Goal: Information Seeking & Learning: Compare options

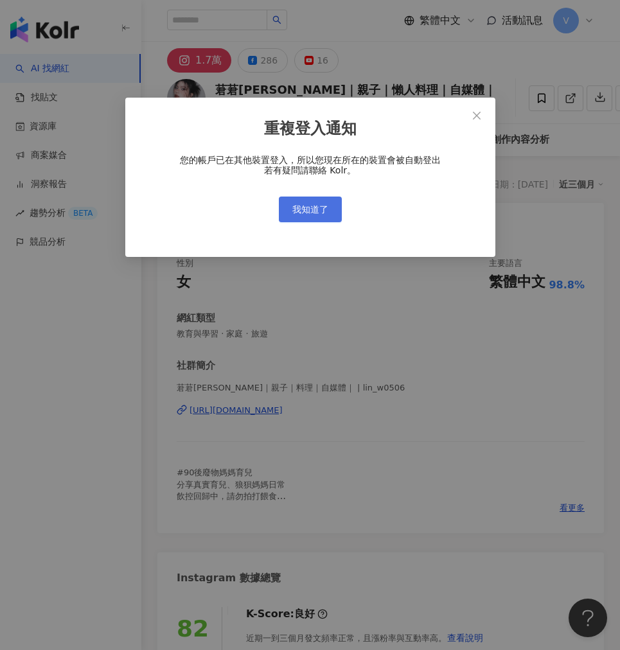
click at [319, 206] on span "我知道了" at bounding box center [310, 209] width 36 height 10
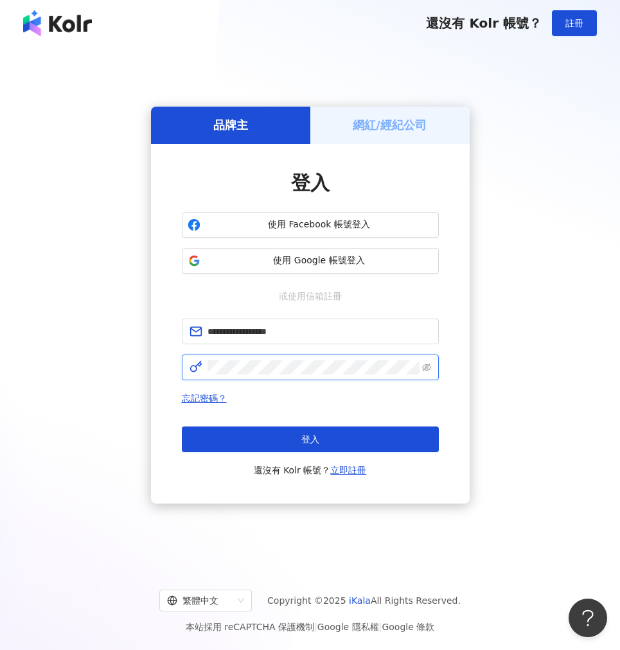
click at [310, 439] on button "登入" at bounding box center [310, 439] width 257 height 26
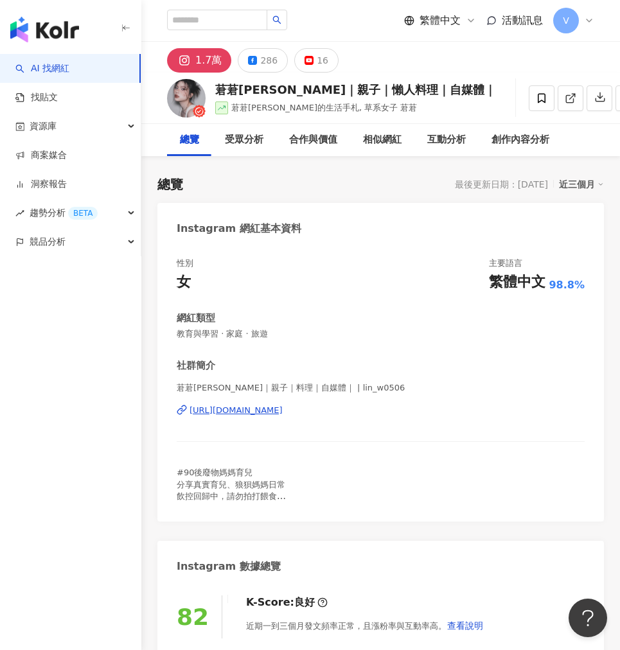
click at [320, 234] on div "Instagram 網紅基本資料" at bounding box center [380, 224] width 446 height 42
drag, startPoint x: 272, startPoint y: 90, endPoint x: 204, endPoint y: 86, distance: 68.2
click at [204, 86] on div "莙莙Chloe｜親子｜懶人料理｜自媒體｜ 莙莙chloe的生活手札, 草系女子 莙莙 追蹤數 17,397 互動率 0.52% 觀看率 20.2%" at bounding box center [380, 98] width 479 height 51
copy div "莙莙Chloe"
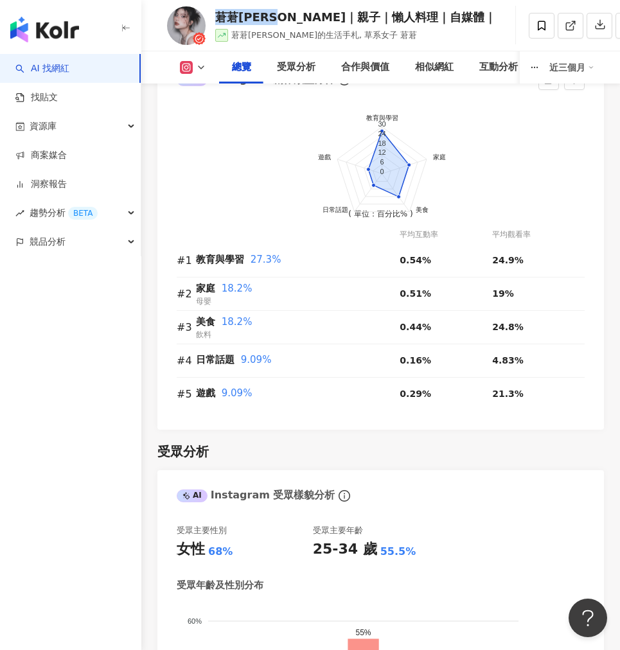
scroll to position [1427, 0]
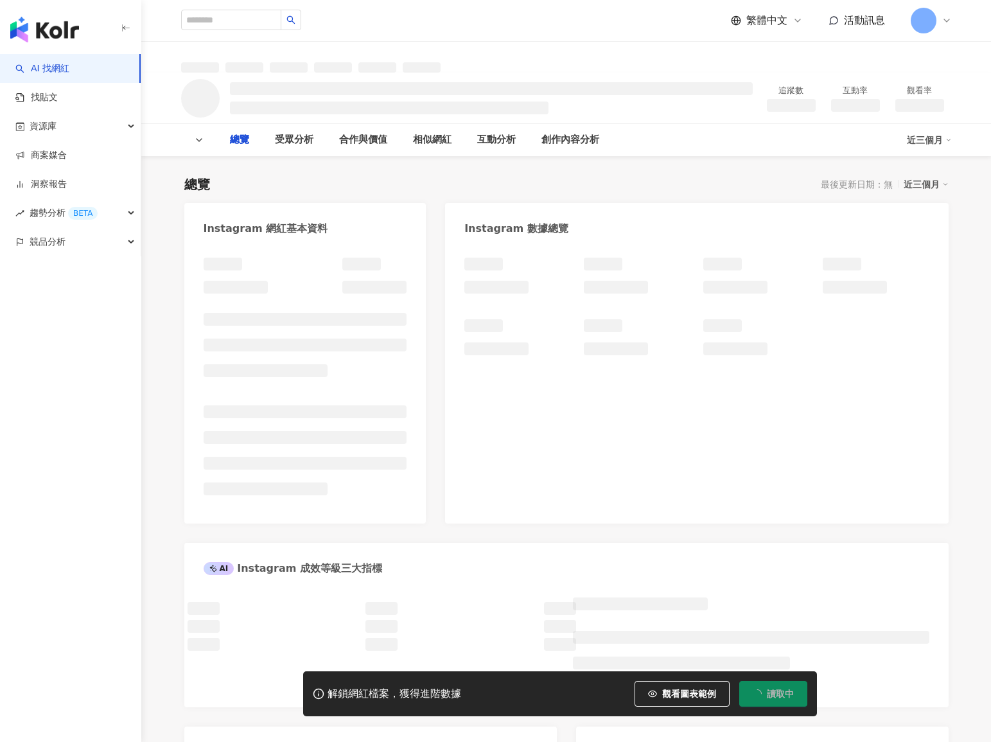
click at [435, 163] on div "總覽 最後更新日期：無 近三個月 Instagram 網紅基本資料 Instagram 數據總覽 AI Instagram 成效等級三大指標 成效等級 ： 優…" at bounding box center [566, 586] width 764 height 847
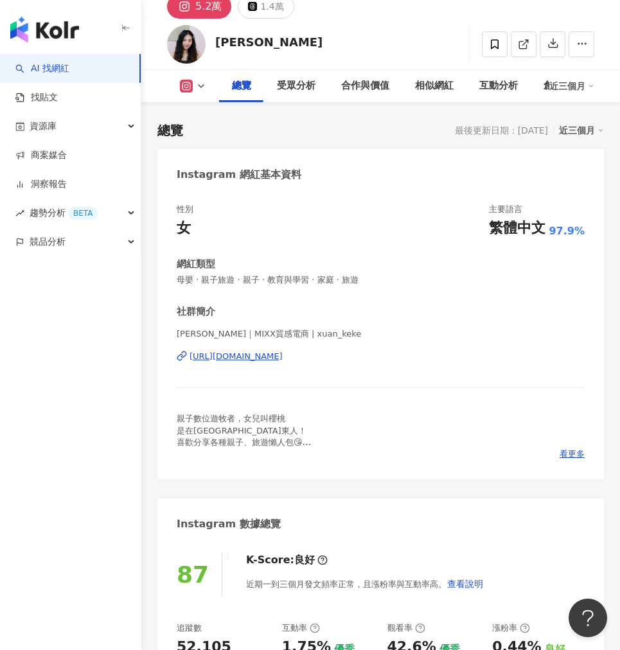
scroll to position [57, 0]
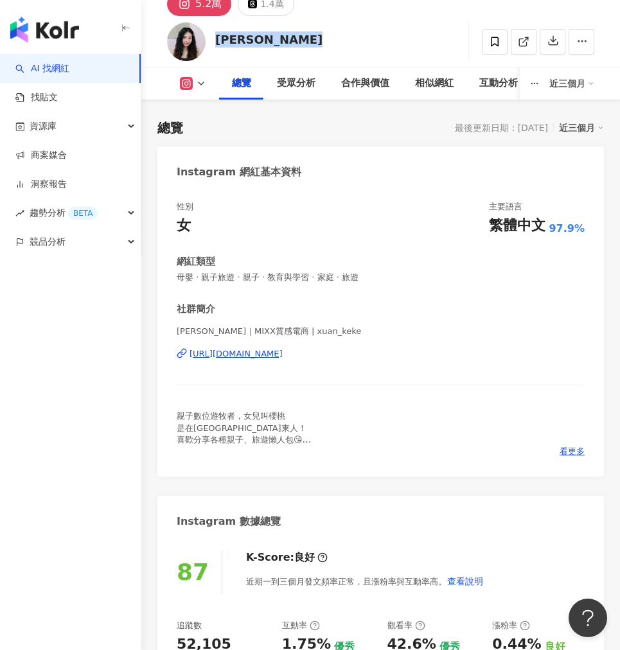
drag, startPoint x: 239, startPoint y: 40, endPoint x: 215, endPoint y: 41, distance: 24.4
click at [215, 41] on div "竹軒 追蹤數 52,105 互動率 1.75% 觀看率 42.6%" at bounding box center [380, 41] width 479 height 51
copy div "竹軒 追蹤數 52,105 互動率 1.75% 觀看率 42.6%"
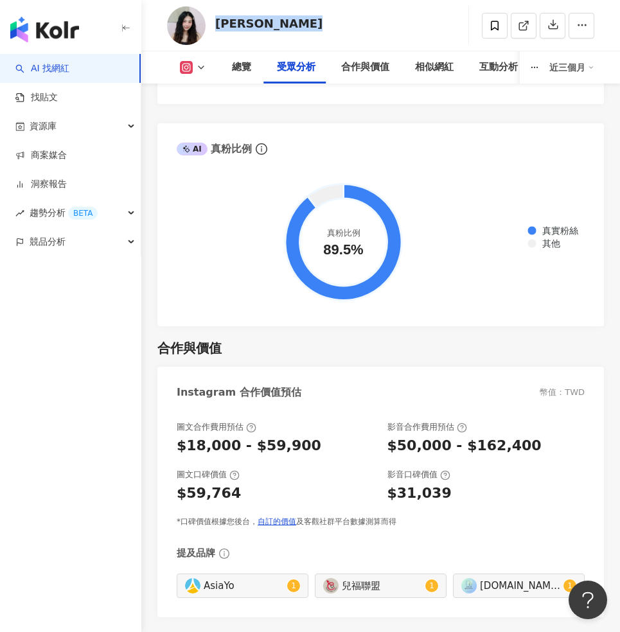
scroll to position [2486, 0]
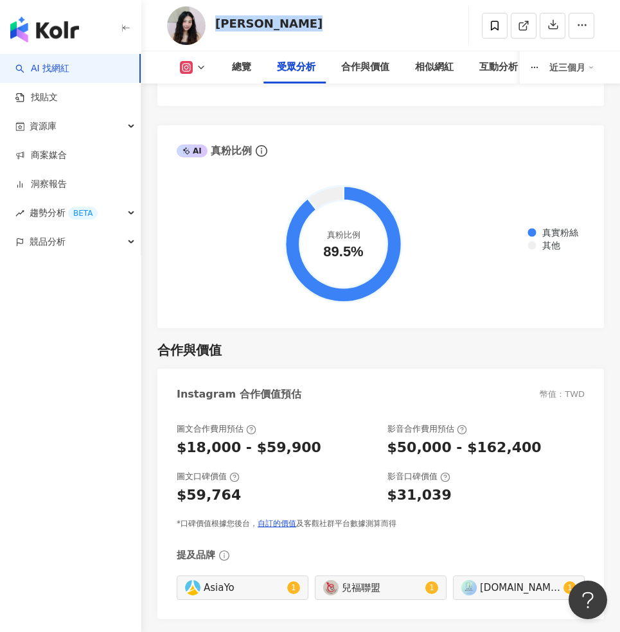
click at [238, 488] on div "$59,764" at bounding box center [276, 496] width 198 height 20
drag, startPoint x: 238, startPoint y: 488, endPoint x: 177, endPoint y: 489, distance: 60.4
click at [177, 489] on div "$59,764" at bounding box center [276, 496] width 198 height 20
copy div "$59,764"
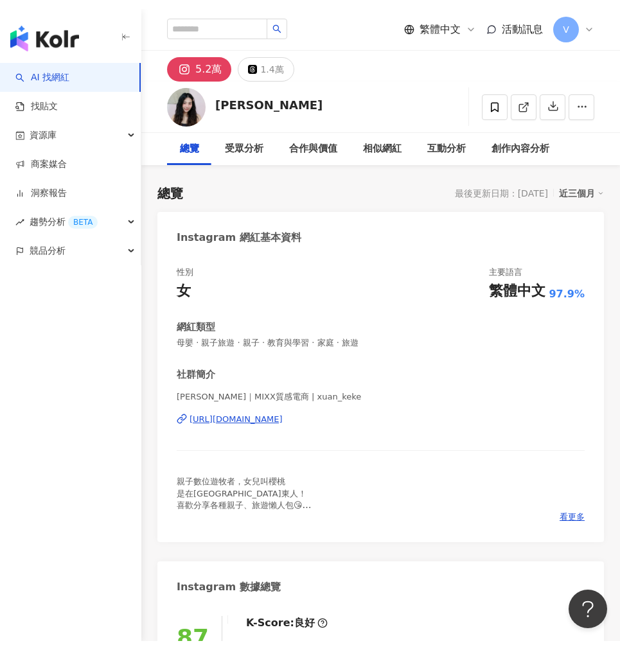
scroll to position [0, 0]
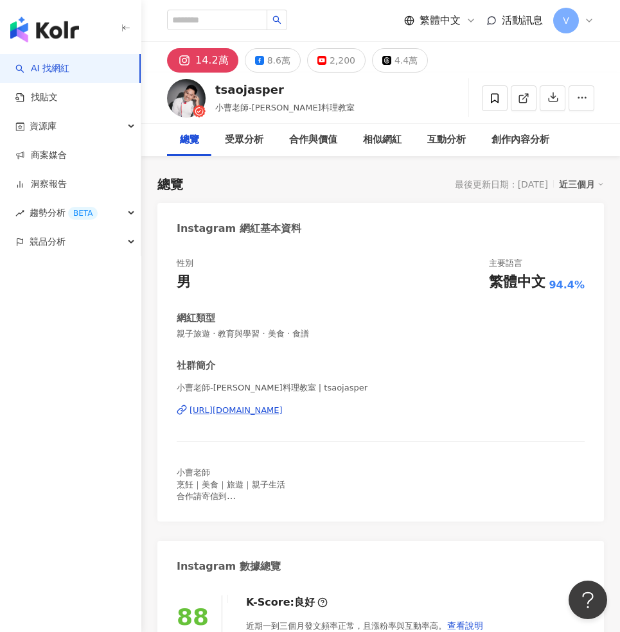
click at [264, 106] on div "tsaojasper 小曹老師-Jasper料理教室 追蹤數 142,108 互動率 2.22% 觀看率 119%" at bounding box center [380, 98] width 479 height 51
click at [245, 105] on span "小曹老師-Jasper料理教室" at bounding box center [284, 108] width 139 height 10
click at [281, 116] on div "tsaojasper 小曹老師-Jasper料理教室 追蹤數 142,108 互動率 2.22% 觀看率 119%" at bounding box center [380, 98] width 479 height 51
drag, startPoint x: 310, startPoint y: 108, endPoint x: 214, endPoint y: 106, distance: 96.4
click at [214, 106] on div "tsaojasper 小曹老師-Jasper料理教室 追蹤數 142,108 互動率 2.22% 觀看率 119%" at bounding box center [380, 98] width 479 height 51
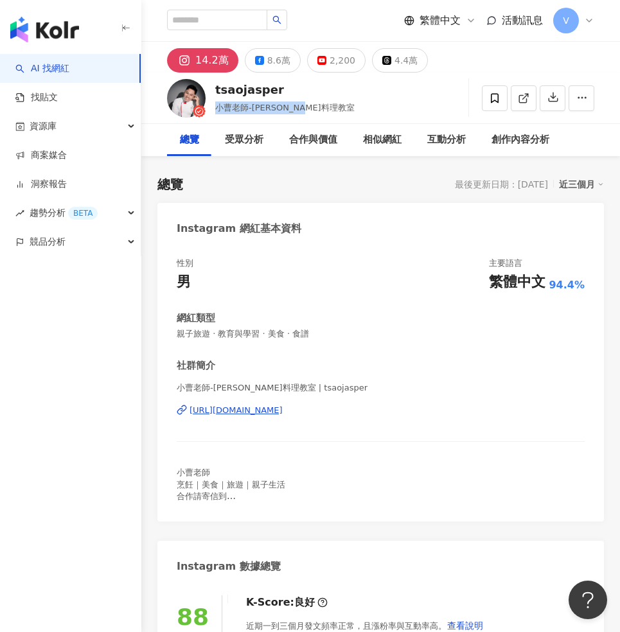
copy span "小曹老師-Jasper料理教室"
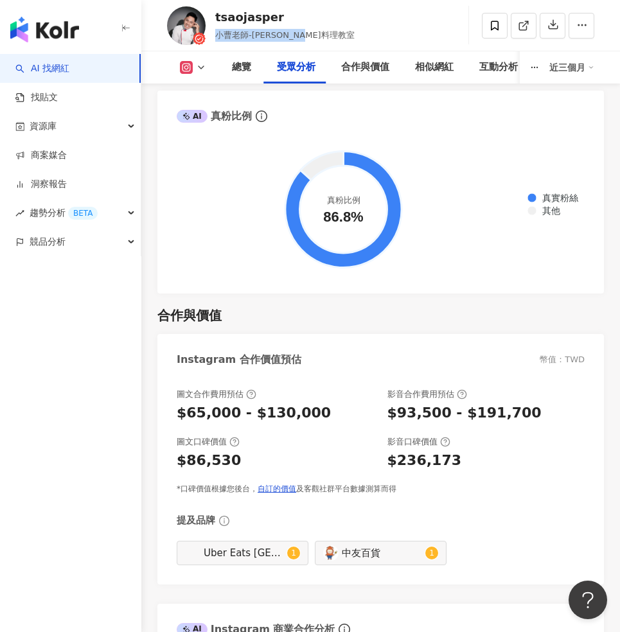
scroll to position [2562, 0]
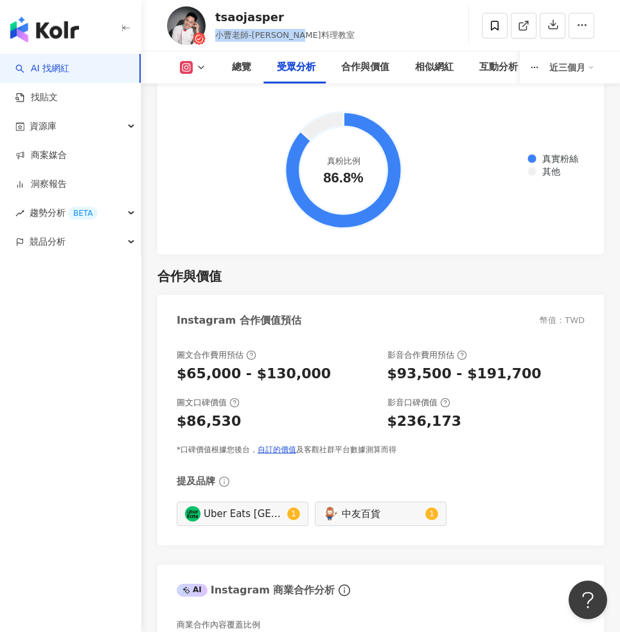
click at [234, 412] on div "$86,530" at bounding box center [276, 422] width 198 height 20
drag, startPoint x: 232, startPoint y: 411, endPoint x: 177, endPoint y: 410, distance: 54.6
click at [177, 412] on div "$86,530" at bounding box center [209, 422] width 64 height 20
copy div "$86,530"
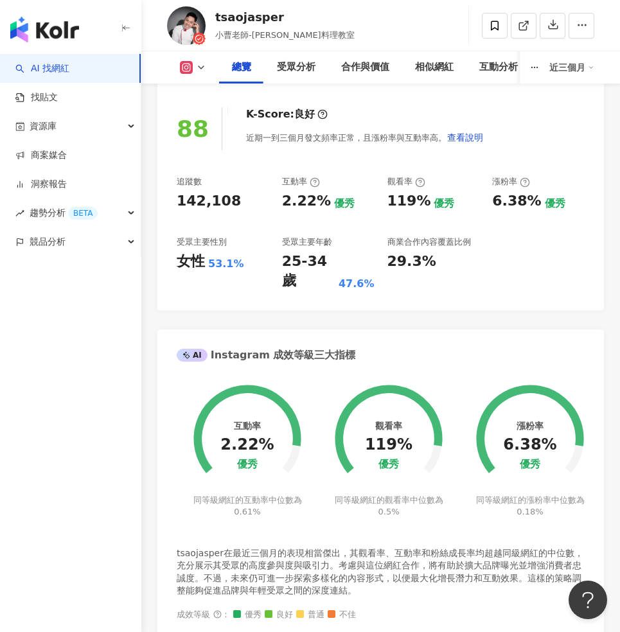
scroll to position [442, 0]
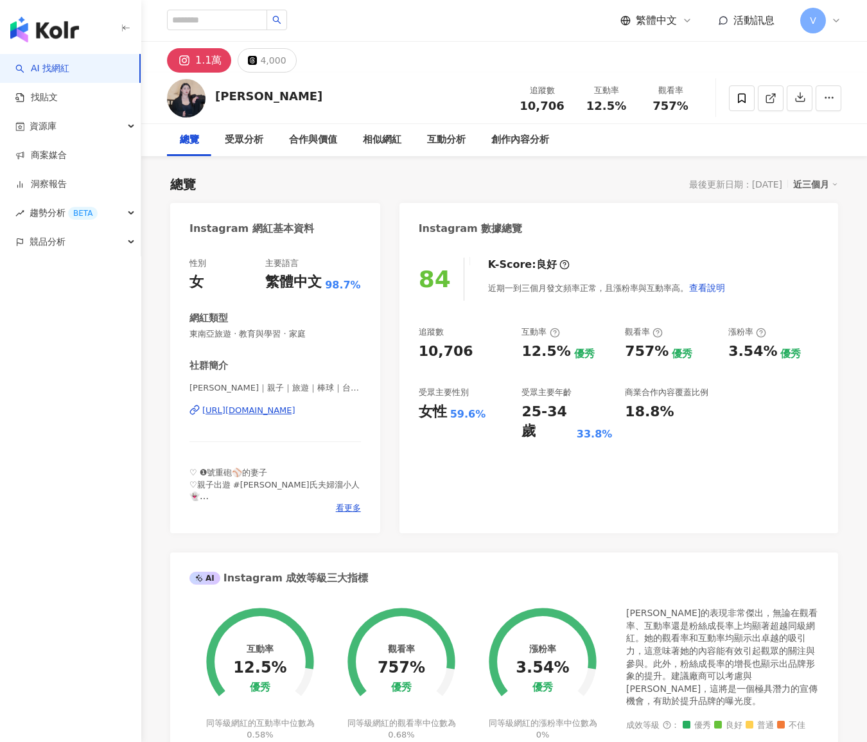
click at [209, 89] on div "[PERSON_NAME] 追蹤數 10,706 互動率 12.5% 觀看率 757%" at bounding box center [504, 98] width 726 height 51
click at [252, 101] on div "[PERSON_NAME] 追蹤數 10,706 互動率 12.5% 觀看率 757%" at bounding box center [504, 98] width 726 height 51
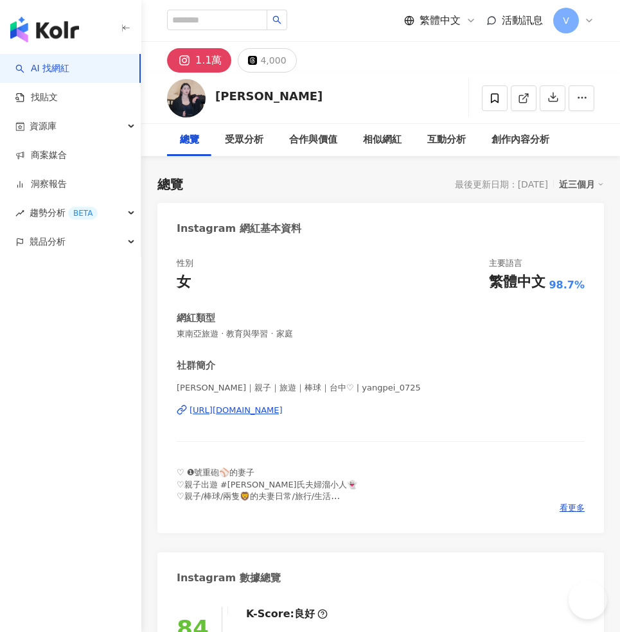
drag, startPoint x: 249, startPoint y: 94, endPoint x: 233, endPoint y: 96, distance: 15.6
click at [239, 98] on div "楊蓓蓓 追蹤數 10,706 互動率 12.5% 觀看率 757%" at bounding box center [380, 98] width 479 height 51
click at [220, 91] on div "楊蓓蓓" at bounding box center [268, 96] width 107 height 16
click at [220, 92] on div "楊蓓蓓" at bounding box center [268, 96] width 107 height 16
drag, startPoint x: 250, startPoint y: 98, endPoint x: 260, endPoint y: 97, distance: 9.7
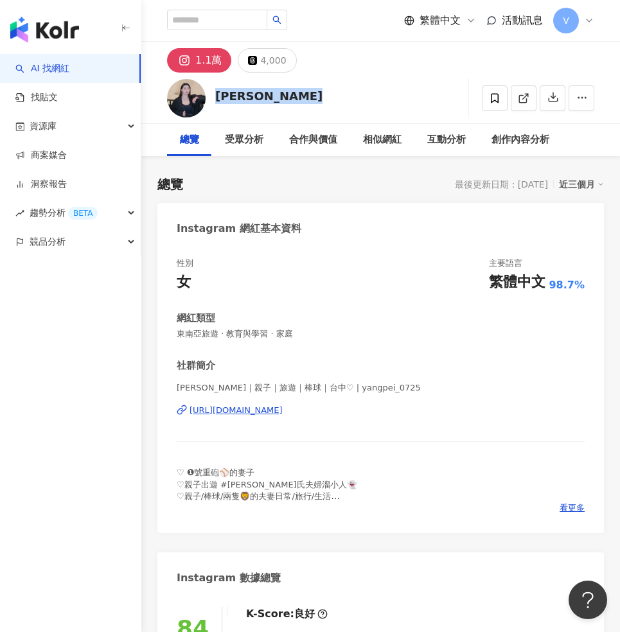
click at [260, 97] on div "楊蓓蓓 追蹤數 10,706 互動率 12.5% 觀看率 757%" at bounding box center [380, 98] width 479 height 51
copy div "楊蓓蓓 追蹤數 10,706 互動率 12.5% 觀看率 757%"
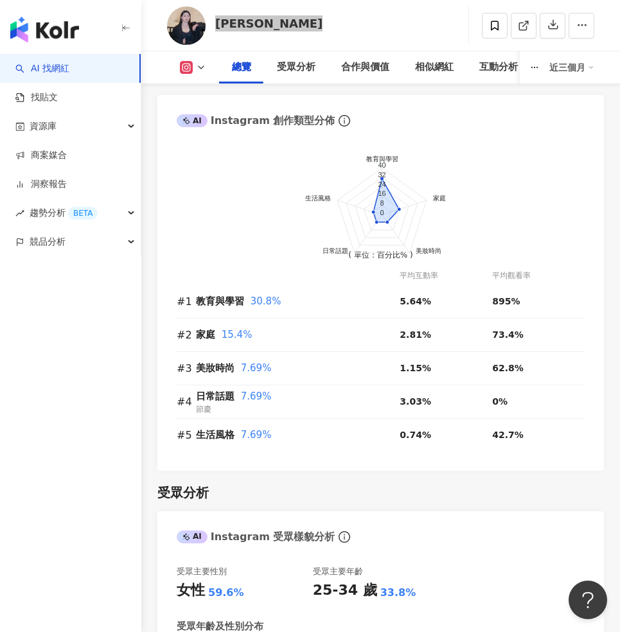
scroll to position [1376, 0]
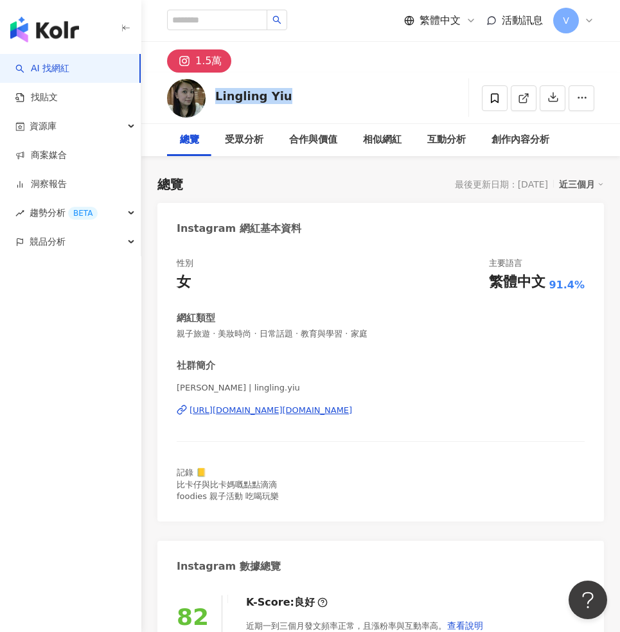
drag, startPoint x: 286, startPoint y: 93, endPoint x: 214, endPoint y: 92, distance: 72.6
click at [214, 92] on div "Lingling Yiu 追蹤數 14,893 互動率 1.55% 觀看率 1.99%" at bounding box center [380, 98] width 479 height 51
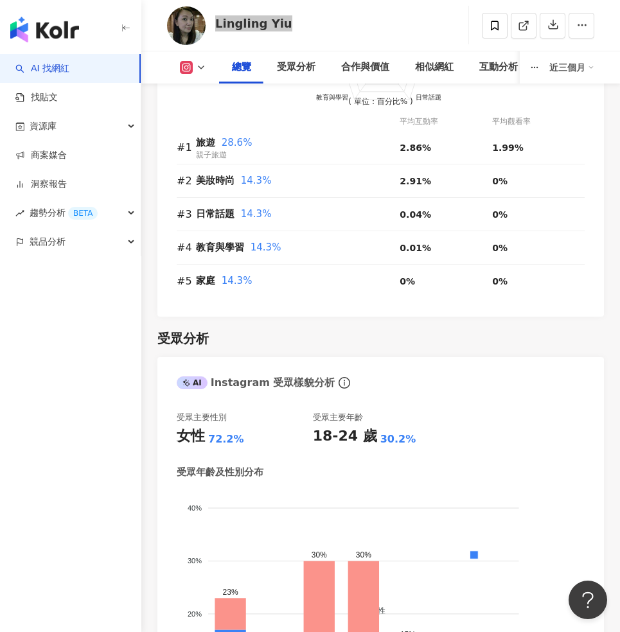
scroll to position [1658, 0]
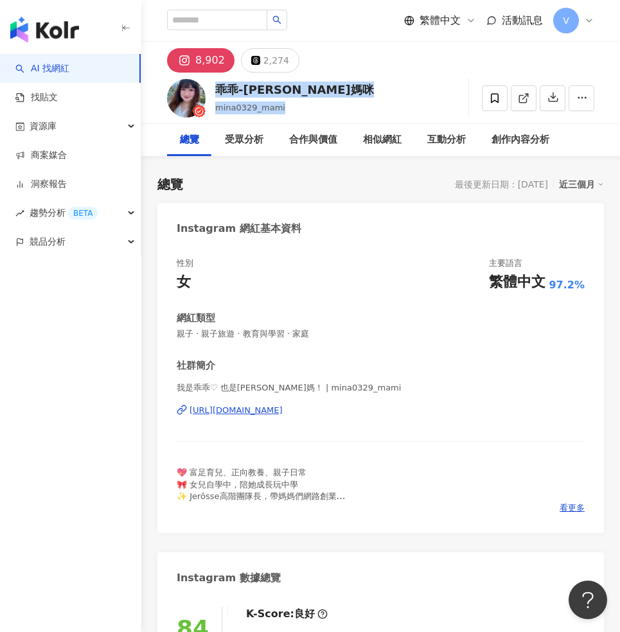
drag, startPoint x: 297, startPoint y: 89, endPoint x: 207, endPoint y: 91, distance: 90.0
click at [207, 91] on div "乖乖-咪娜媽咪 mina0329_mami 追蹤數 8,902 互動率 2.15% 觀看率 73.9%" at bounding box center [380, 98] width 479 height 51
click at [306, 104] on div "乖乖-咪娜媽咪 mina0329_mami 追蹤數 8,902 互動率 2.15% 觀看率 73.9%" at bounding box center [380, 98] width 479 height 51
drag, startPoint x: 284, startPoint y: 91, endPoint x: 216, endPoint y: 89, distance: 68.1
click at [216, 89] on div "乖乖-咪娜媽咪" at bounding box center [294, 90] width 159 height 16
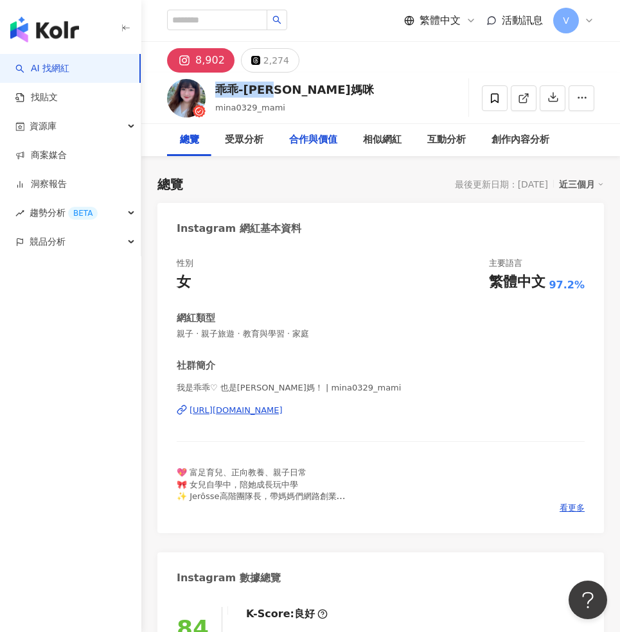
copy div "乖乖-咪娜媽咪"
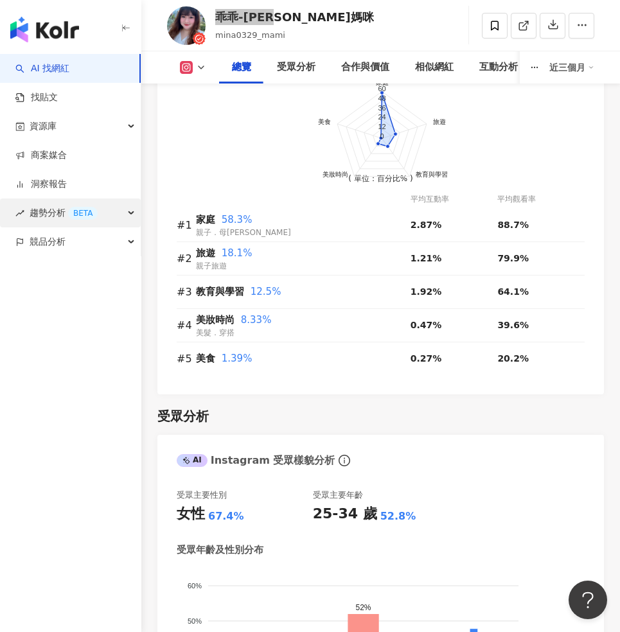
scroll to position [1453, 0]
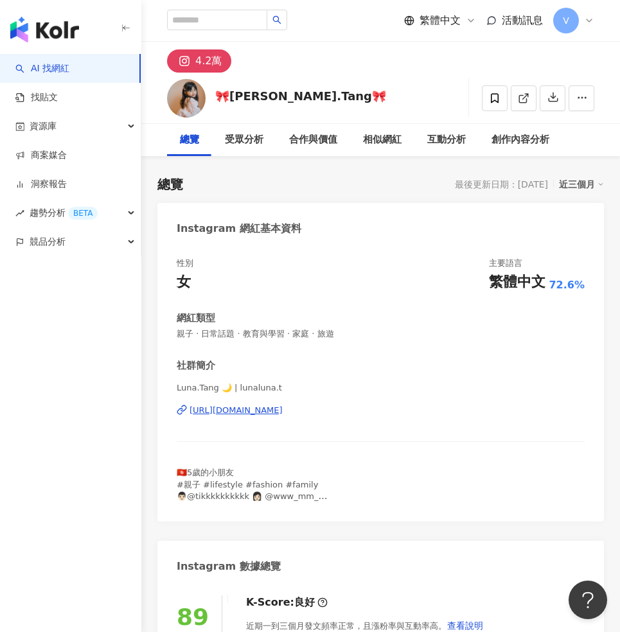
click at [319, 100] on div "🎀[PERSON_NAME].Tang🎀 追蹤數 41,947 互動率 5.26% 觀看率 437%" at bounding box center [380, 98] width 479 height 51
drag, startPoint x: 308, startPoint y: 96, endPoint x: 218, endPoint y: 91, distance: 89.5
click at [218, 91] on div "🎀Luna.Tang🎀 追蹤數 41,947 互動率 5.26% 觀看率 437%" at bounding box center [380, 98] width 479 height 51
copy div "🎀Luna.Tang🎀 追蹤數 41,947 互動率 5.26% 觀看率 437%"
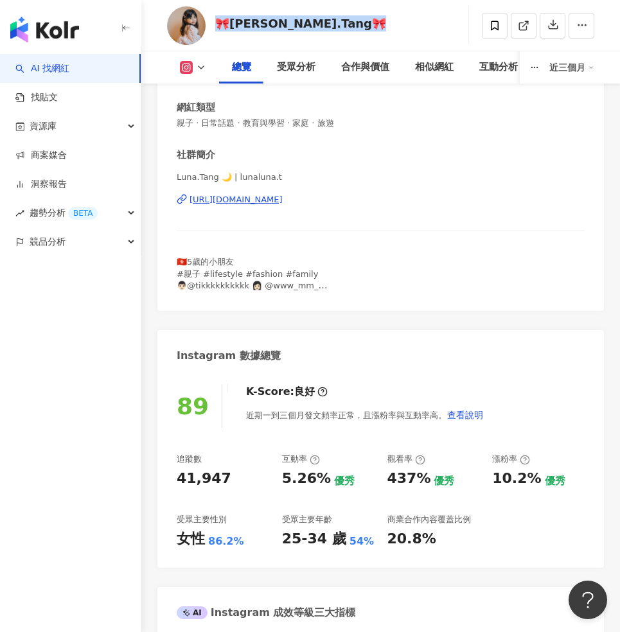
scroll to position [217, 0]
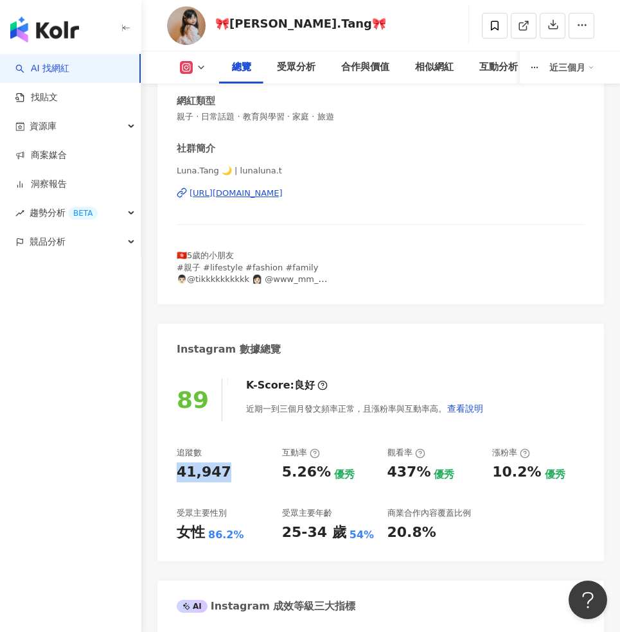
drag, startPoint x: 222, startPoint y: 470, endPoint x: 175, endPoint y: 466, distance: 47.0
click at [175, 466] on div "89 K-Score : 良好 近期一到三個月發文頻率正常，且漲粉率與互動率高。 查看說明 追蹤數 41,947 互動率 5.26% 優秀 觀看率 437% …" at bounding box center [380, 463] width 446 height 196
copy div "41,947"
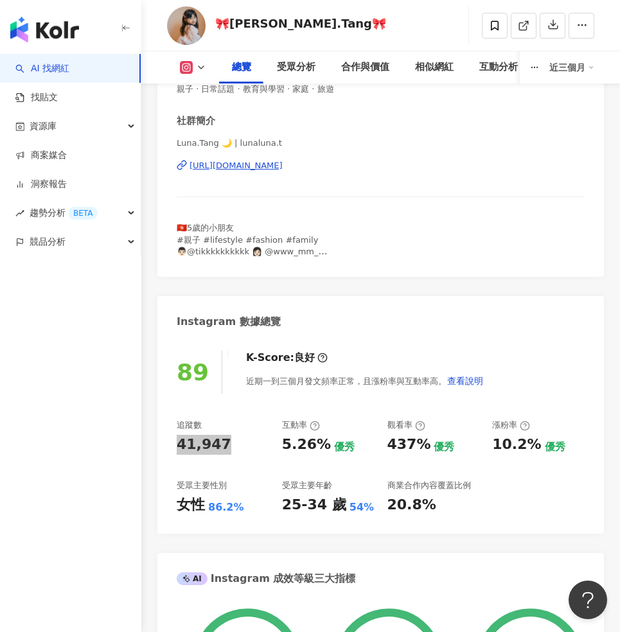
scroll to position [246, 0]
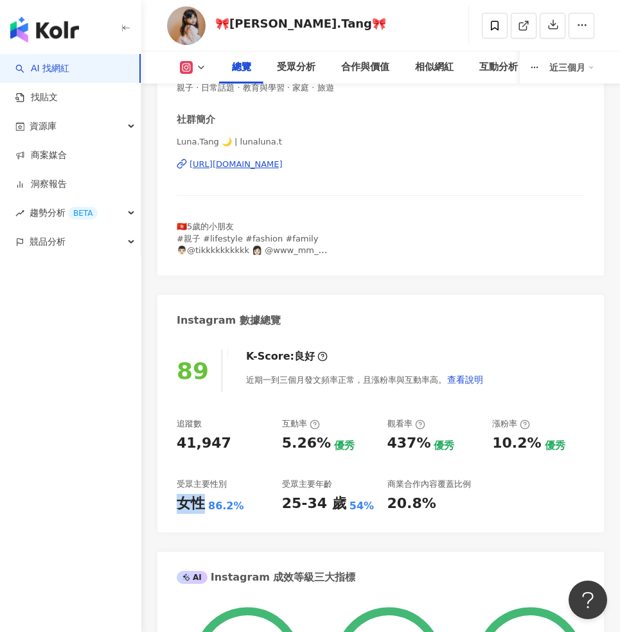
copy div "女性"
drag, startPoint x: 202, startPoint y: 502, endPoint x: 179, endPoint y: 500, distance: 23.9
click at [179, 500] on div "女性" at bounding box center [191, 504] width 28 height 20
click at [240, 507] on div "女性 86.2%" at bounding box center [223, 504] width 92 height 20
copy div "86.2%"
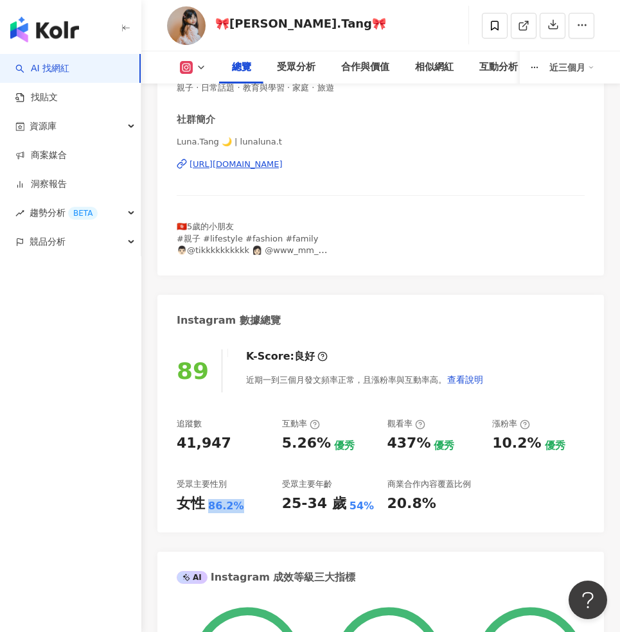
drag, startPoint x: 241, startPoint y: 504, endPoint x: 207, endPoint y: 502, distance: 33.5
click at [207, 502] on div "女性 86.2%" at bounding box center [223, 504] width 92 height 20
copy div "5.26%"
drag, startPoint x: 281, startPoint y: 439, endPoint x: 322, endPoint y: 446, distance: 41.6
click at [322, 446] on div "追蹤數 41,947 互動率 5.26% 優秀 觀看率 437% 優秀 漲粉率 10.2% 優秀 受眾主要性別 女性 86.2% 受眾主要年齡 25-34 歲…" at bounding box center [381, 465] width 408 height 95
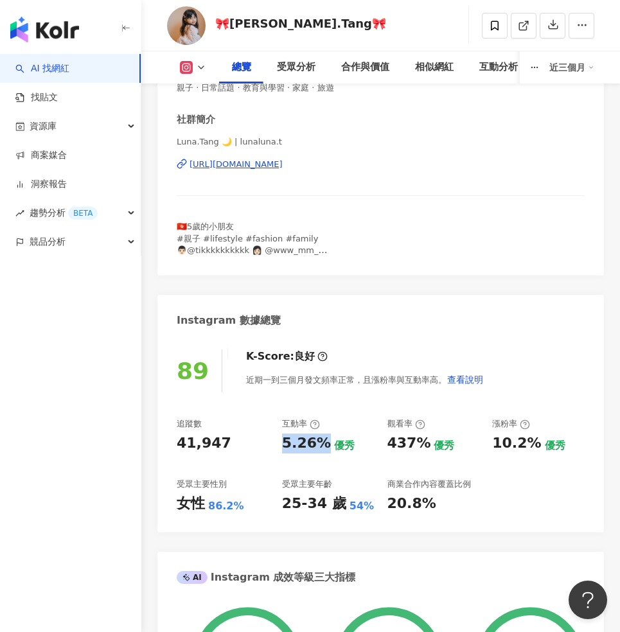
click at [423, 442] on div "437%" at bounding box center [409, 444] width 44 height 20
drag, startPoint x: 4, startPoint y: 423, endPoint x: 390, endPoint y: 440, distance: 385.7
click at [390, 440] on div "437%" at bounding box center [409, 444] width 44 height 20
copy div "437%"
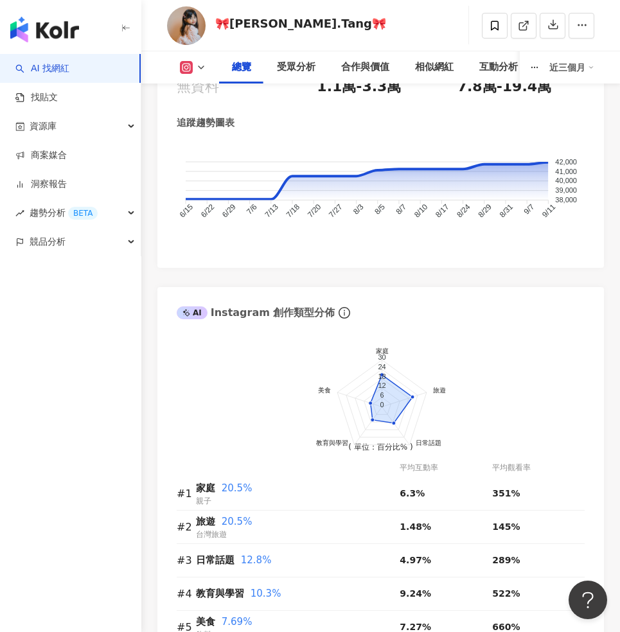
scroll to position [1145, 0]
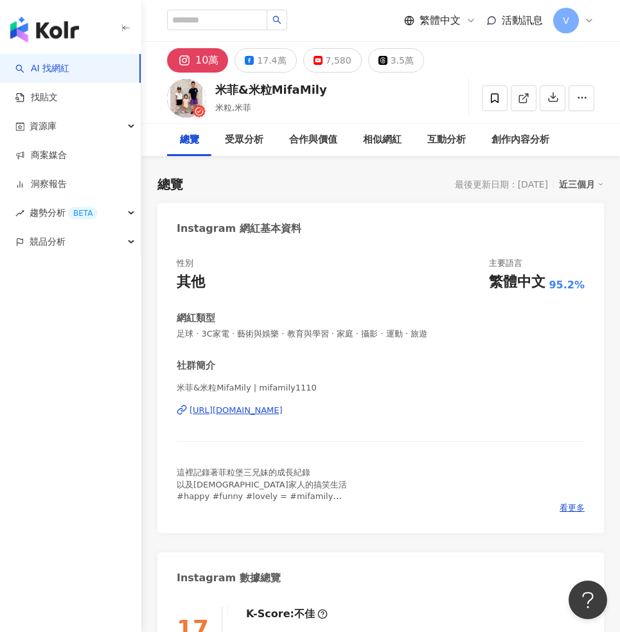
click at [332, 92] on div "米菲&米粒MifaMily 米粒,米菲 追蹤數 100,035 互動率 2.07% 觀看率 49.6%" at bounding box center [380, 98] width 479 height 51
drag, startPoint x: 320, startPoint y: 92, endPoint x: 217, endPoint y: 89, distance: 102.8
click at [217, 89] on div "米菲&米粒MifaMily 米粒,米菲 追蹤數 100,035 互動率 2.07% 觀看率 49.6%" at bounding box center [380, 98] width 479 height 51
copy div "米菲&米粒MifaMily"
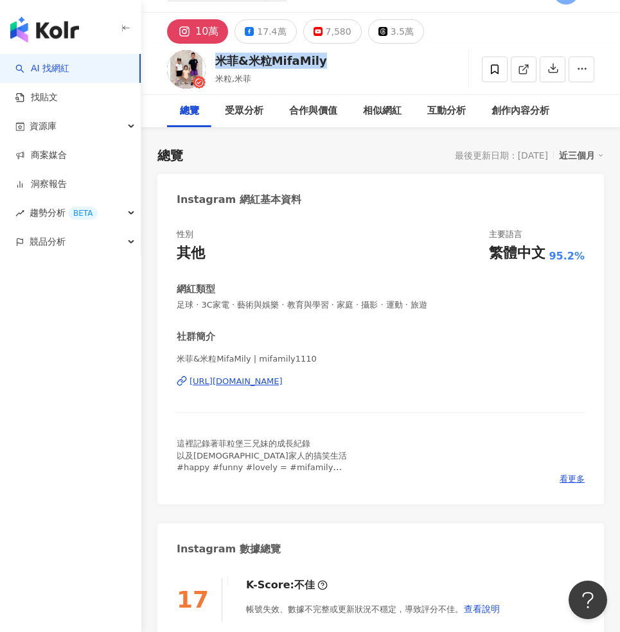
scroll to position [39, 0]
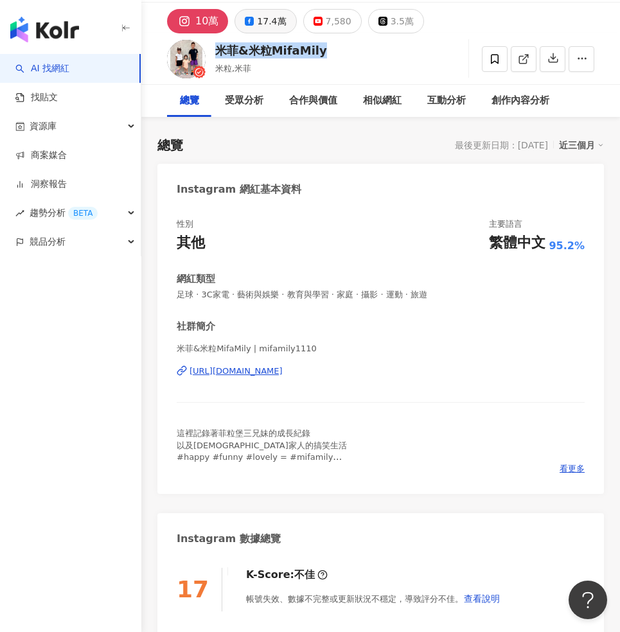
click at [257, 22] on div "17.4萬" at bounding box center [271, 21] width 29 height 18
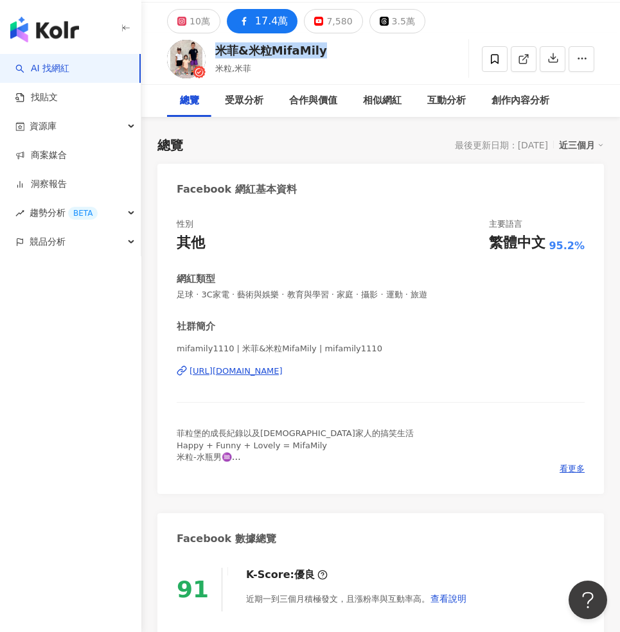
click at [251, 19] on button "17.4萬" at bounding box center [262, 21] width 71 height 24
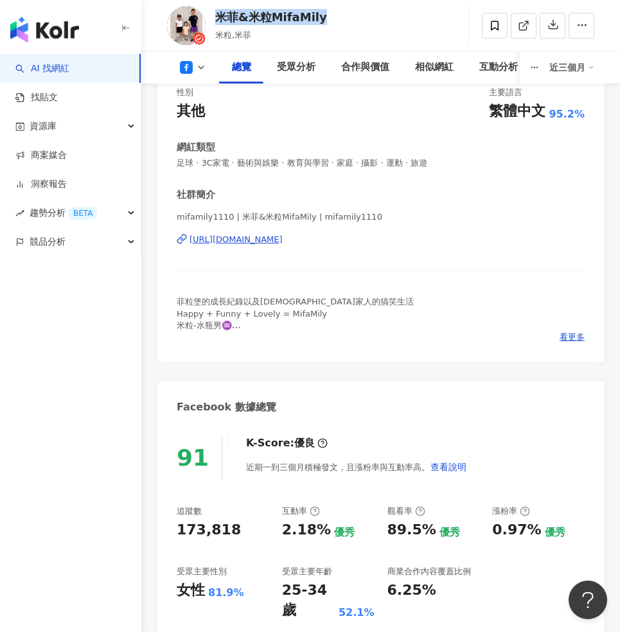
click at [232, 524] on div "173,818" at bounding box center [223, 530] width 92 height 20
drag, startPoint x: 230, startPoint y: 532, endPoint x: 170, endPoint y: 529, distance: 60.4
click at [170, 529] on div "91 K-Score : 優良 近期一到三個月積極發文，且漲粉率與互動率高。 查看說明 追蹤數 173,818 互動率 2.18% 優秀 觀看率 89.5% …" at bounding box center [380, 531] width 446 height 216
copy div "173,818"
copy div "女性"
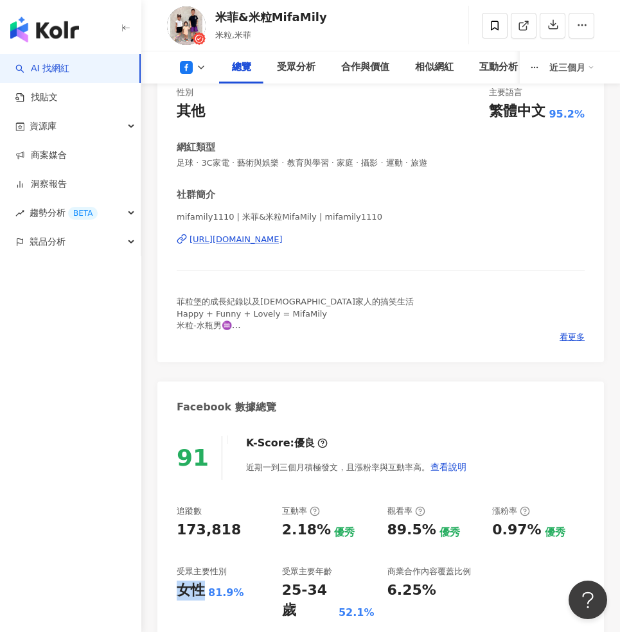
drag, startPoint x: 201, startPoint y: 586, endPoint x: 180, endPoint y: 585, distance: 20.6
click at [180, 585] on div "女性" at bounding box center [191, 591] width 28 height 20
click at [246, 590] on div "女性 81.9%" at bounding box center [223, 591] width 92 height 20
copy div "81.9%"
drag, startPoint x: 237, startPoint y: 591, endPoint x: 208, endPoint y: 588, distance: 29.1
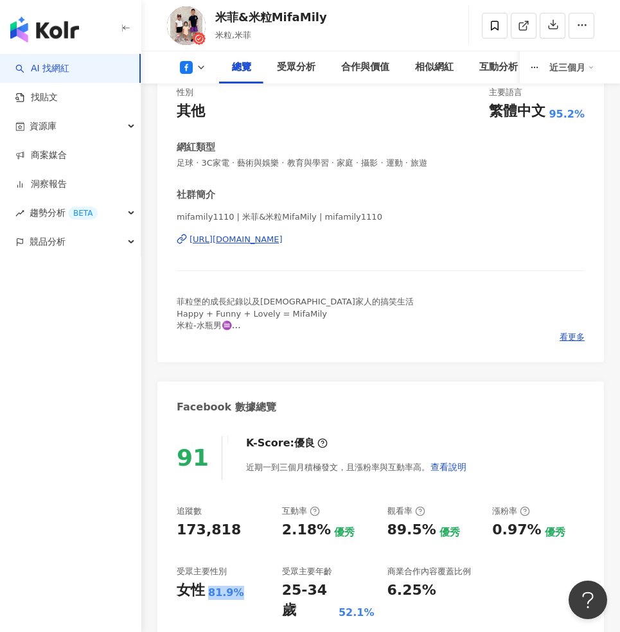
click at [208, 588] on div "81.9%" at bounding box center [226, 593] width 36 height 14
click at [318, 526] on div "2.18%" at bounding box center [306, 530] width 49 height 20
copy div "2.18%"
drag, startPoint x: 101, startPoint y: 526, endPoint x: 285, endPoint y: 523, distance: 183.7
click at [285, 523] on div "2.18%" at bounding box center [306, 530] width 49 height 20
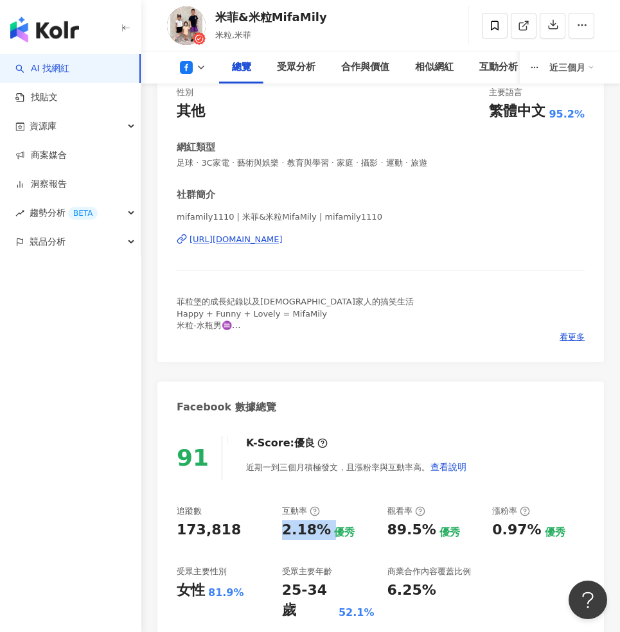
click at [432, 525] on div "89.5% 優秀" at bounding box center [433, 530] width 92 height 20
copy div "89.5%"
drag, startPoint x: 431, startPoint y: 530, endPoint x: 384, endPoint y: 524, distance: 47.2
click at [384, 524] on div "追蹤數 173,818 互動率 2.18% 優秀 觀看率 89.5% 優秀 漲粉率 0.97% 優秀 受眾主要性別 女性 81.9% 受眾主要年齡 25-34…" at bounding box center [381, 562] width 408 height 115
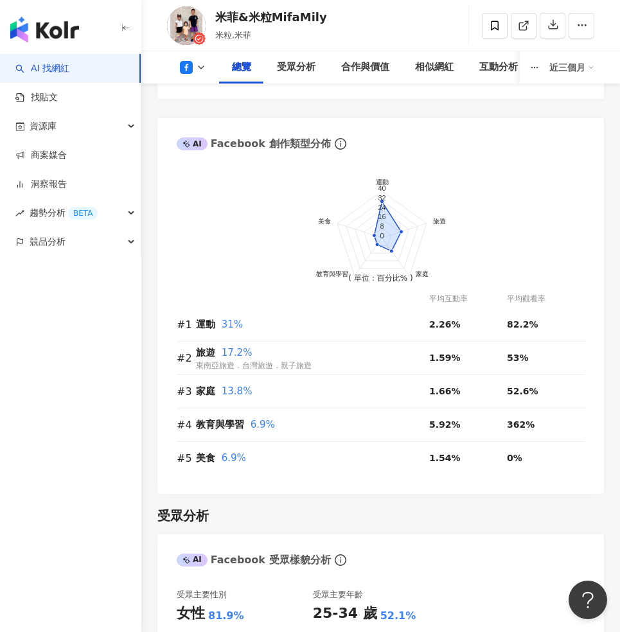
scroll to position [1351, 0]
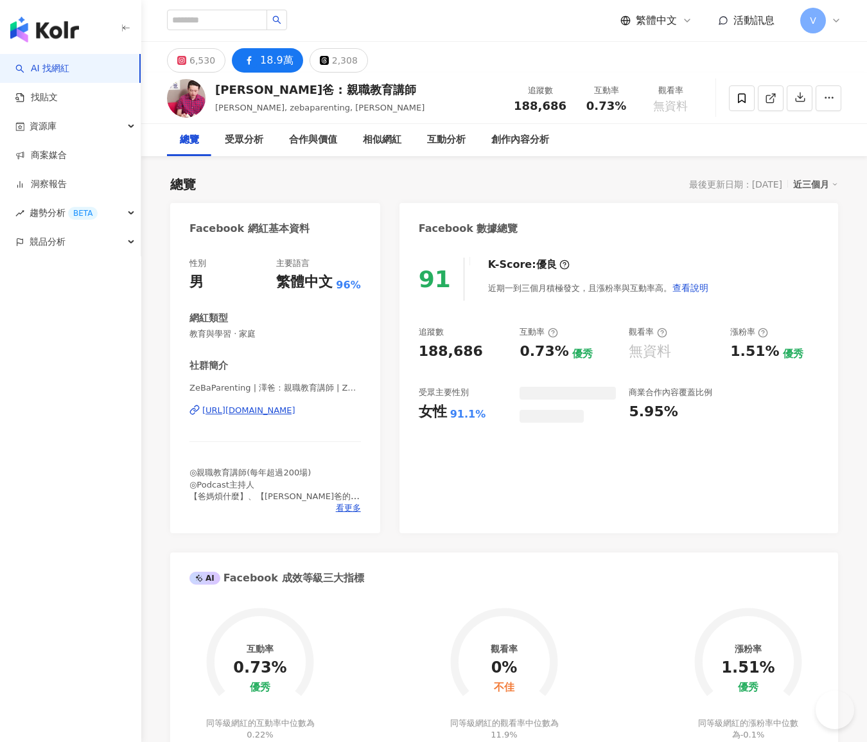
click at [350, 90] on div "[PERSON_NAME]爸 : 親職教育講師 [PERSON_NAME], zebaparenting, [PERSON_NAME] 追蹤數 188,686…" at bounding box center [504, 98] width 726 height 51
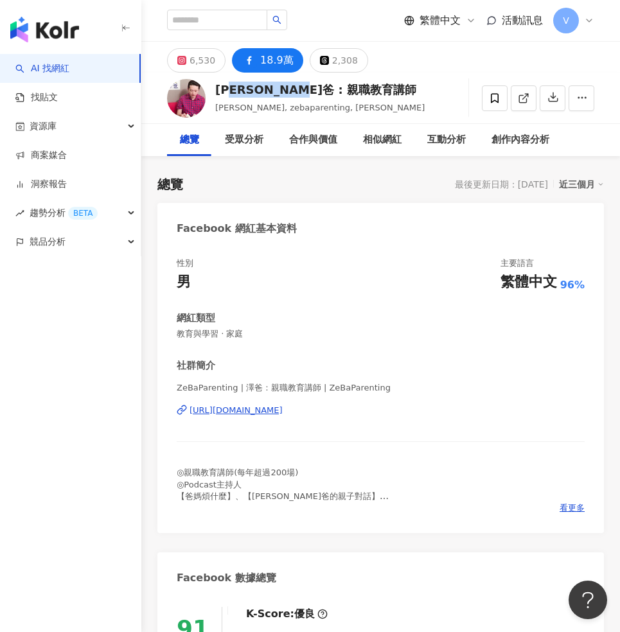
drag, startPoint x: 319, startPoint y: 93, endPoint x: 215, endPoint y: 89, distance: 104.8
click at [215, 89] on div "澤爸 : 親職教育講師 澤爸, zebaparenting, 魏瑋志 追蹤數 188,686 互動率 0.73% 觀看率 無資料" at bounding box center [380, 98] width 479 height 51
click at [340, 104] on div "澤爸 : 親職教育講師 澤爸, zebaparenting, 魏瑋志 追蹤數 188,686 互動率 0.73% 觀看率 無資料" at bounding box center [380, 98] width 479 height 51
drag, startPoint x: 312, startPoint y: 92, endPoint x: 213, endPoint y: 88, distance: 99.6
click at [213, 88] on div "澤爸 : 親職教育講師 澤爸, zebaparenting, 魏瑋志 追蹤數 188,686 互動率 0.73% 觀看率 無資料" at bounding box center [380, 98] width 479 height 51
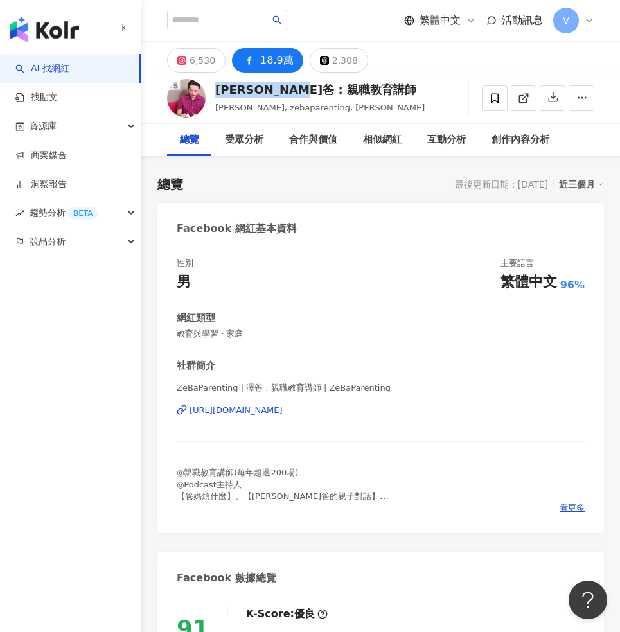
copy div "澤爸 : 親職教育講師"
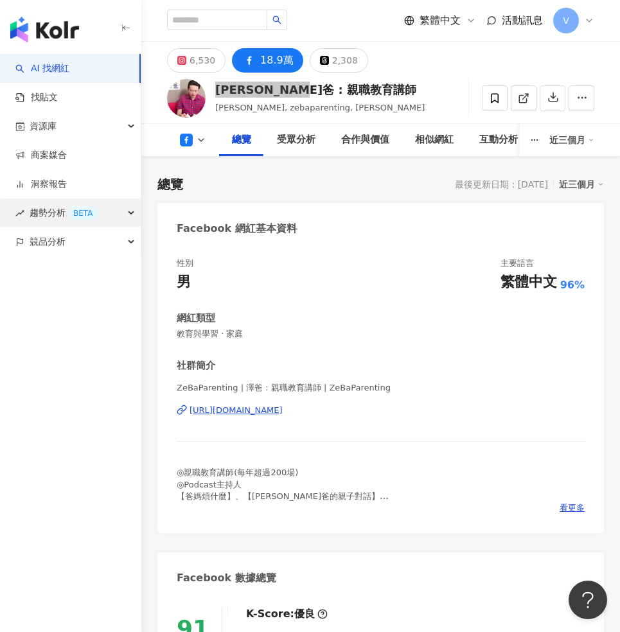
scroll to position [160, 0]
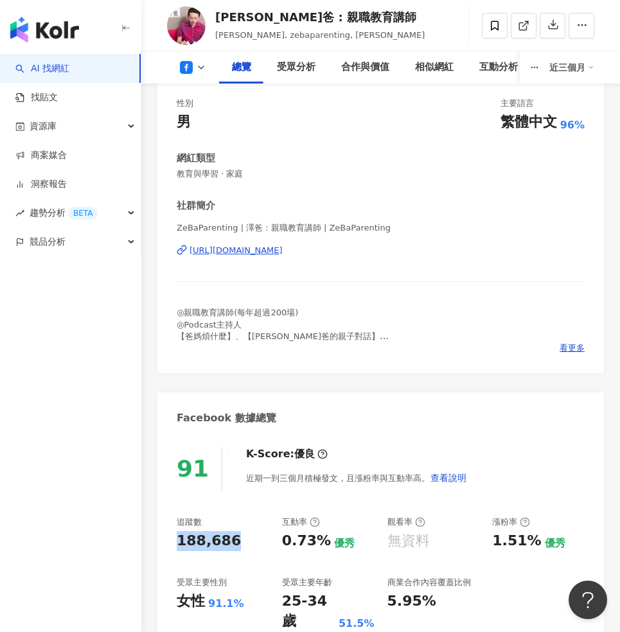
copy div "188,686"
drag, startPoint x: 232, startPoint y: 538, endPoint x: 171, endPoint y: 539, distance: 61.0
click at [171, 539] on div "91 K-Score : 優良 近期一到三個月積極發文，且漲粉率與互動率高。 查看說明 追蹤數 188,686 互動率 0.73% 優秀 觀看率 無資料 漲粉…" at bounding box center [380, 542] width 446 height 216
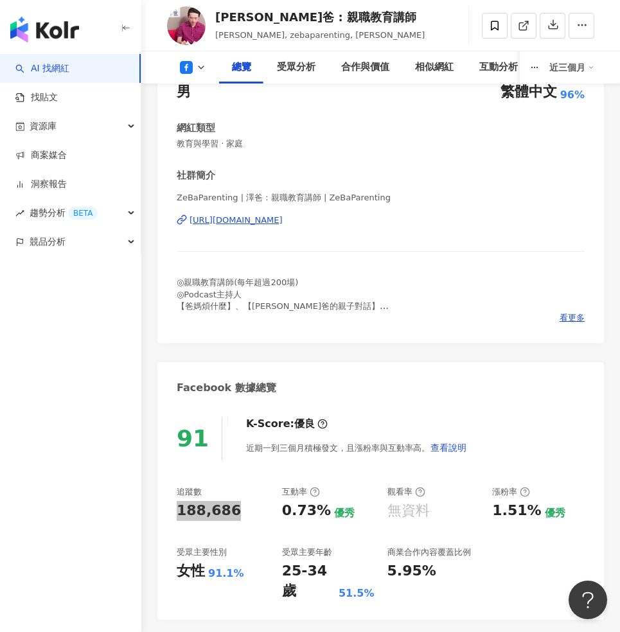
scroll to position [193, 0]
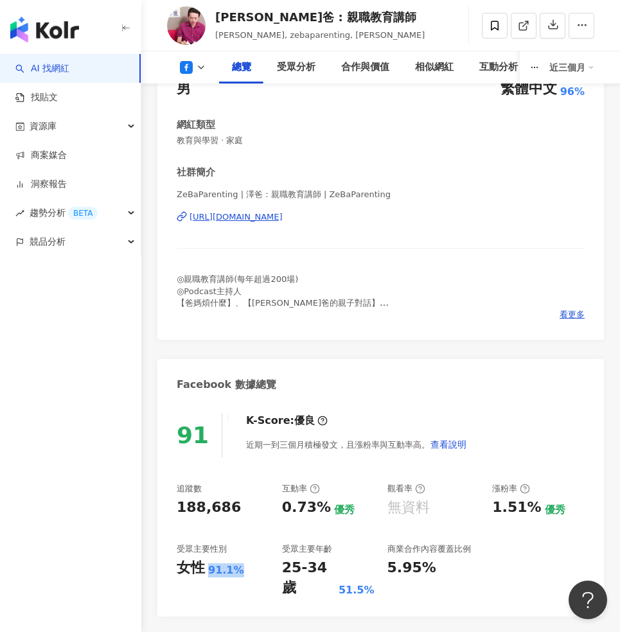
copy div "91.1%"
drag, startPoint x: 209, startPoint y: 567, endPoint x: 244, endPoint y: 571, distance: 34.9
click at [244, 571] on div "女性 91.1%" at bounding box center [223, 568] width 92 height 20
copy div "0.73%"
drag, startPoint x: 319, startPoint y: 506, endPoint x: 276, endPoint y: 502, distance: 42.6
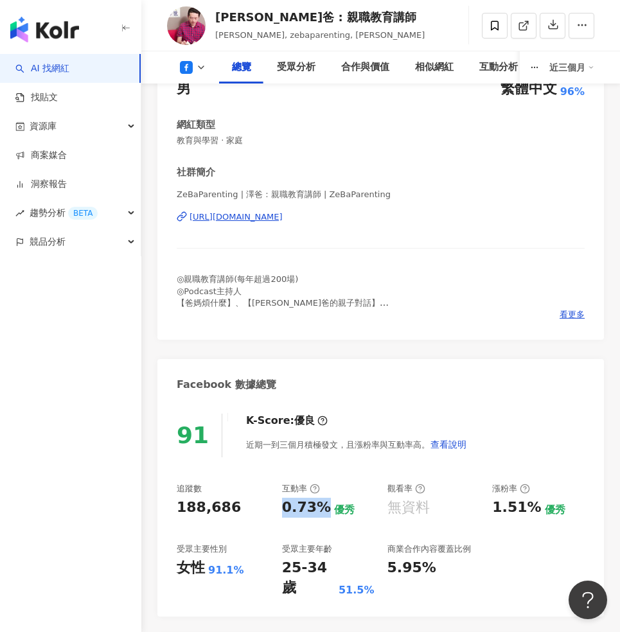
click at [276, 502] on div "追蹤數 188,686 互動率 0.73% 優秀 觀看率 無資料 漲粉率 1.51% 優秀 受眾主要性別 女性 91.1% 受眾主要年齡 25-34 歲 51…" at bounding box center [381, 540] width 408 height 115
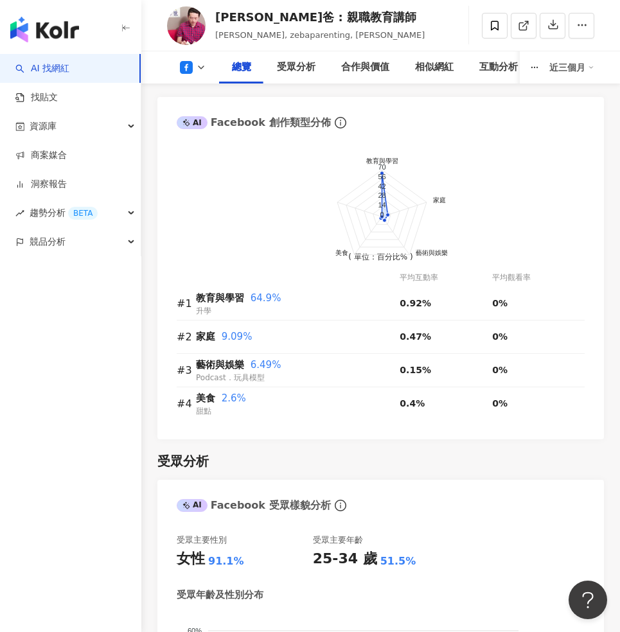
scroll to position [1391, 0]
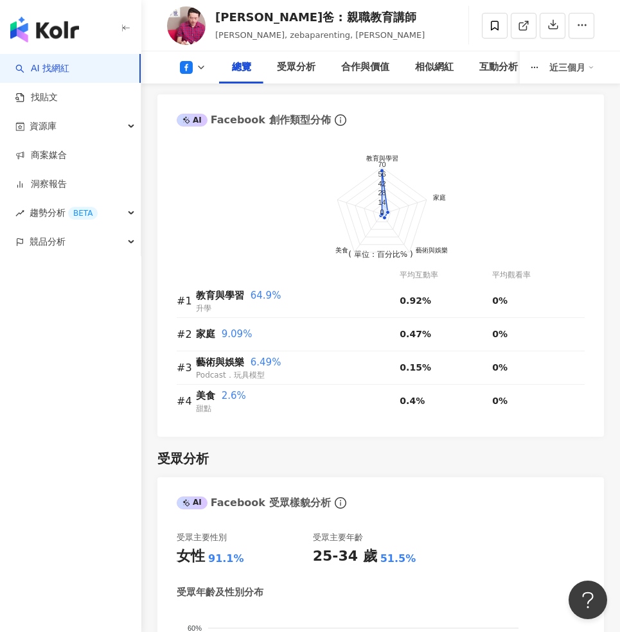
click at [243, 288] on div "教育與學習 64.9%" at bounding box center [298, 295] width 204 height 15
click at [200, 67] on icon at bounding box center [201, 67] width 10 height 10
click at [210, 94] on button "Instagram" at bounding box center [213, 91] width 77 height 18
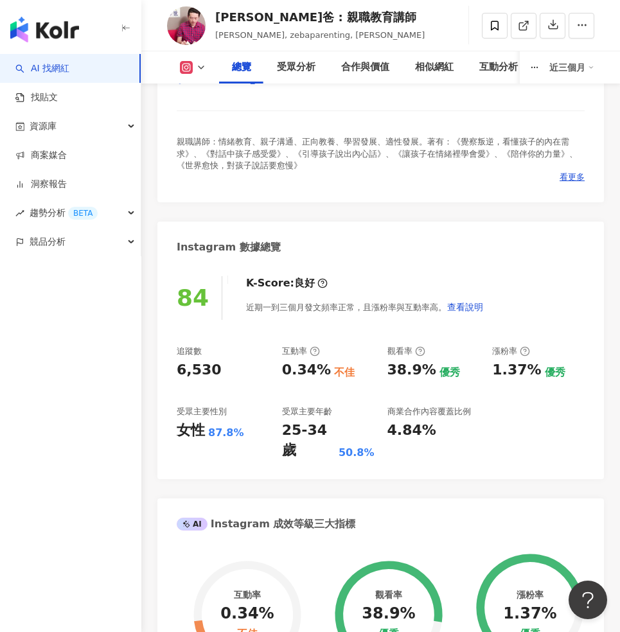
scroll to position [328, 0]
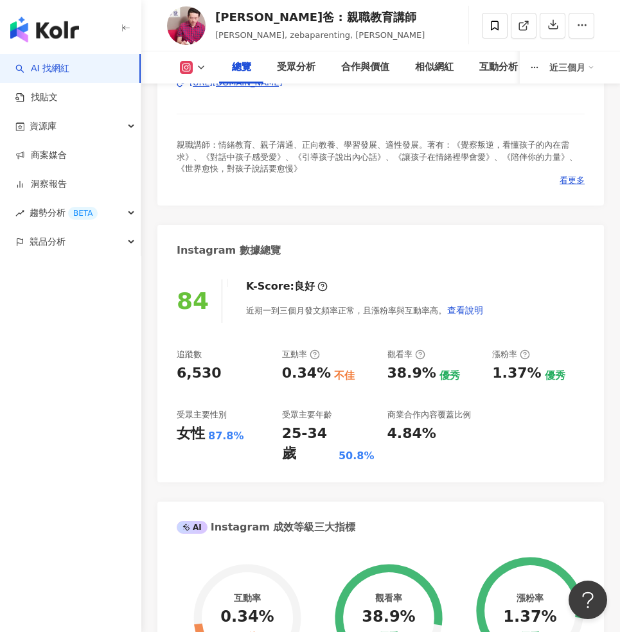
click at [205, 70] on icon at bounding box center [201, 67] width 10 height 10
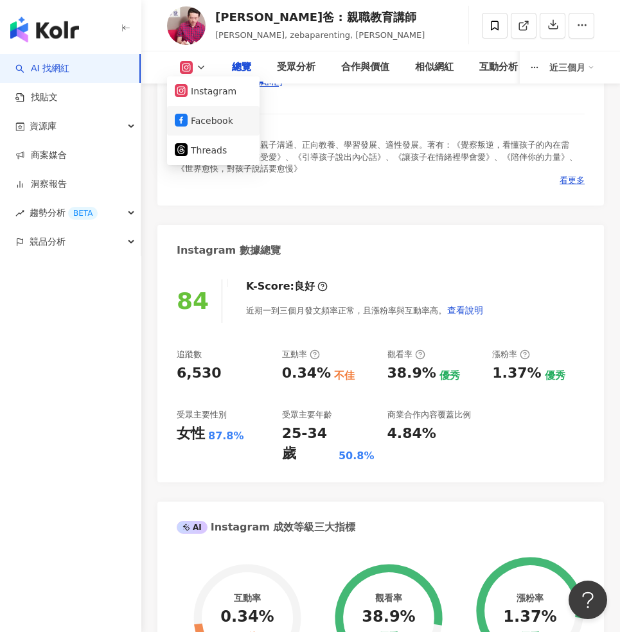
click at [212, 125] on button "Facebook" at bounding box center [213, 121] width 77 height 18
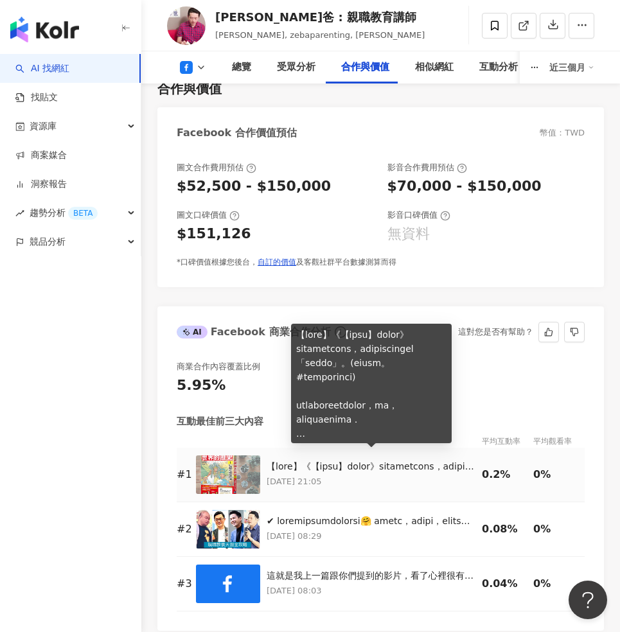
scroll to position [2194, 0]
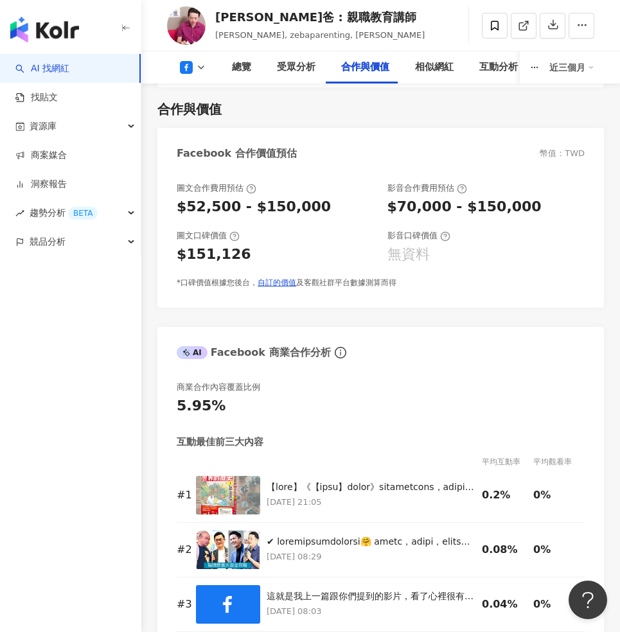
click at [238, 245] on div "$151,126" at bounding box center [276, 255] width 198 height 20
drag, startPoint x: 238, startPoint y: 245, endPoint x: 177, endPoint y: 252, distance: 60.8
click at [177, 252] on div "$151,126" at bounding box center [276, 255] width 198 height 20
copy div "$151,126"
drag, startPoint x: 240, startPoint y: 246, endPoint x: 170, endPoint y: 245, distance: 70.0
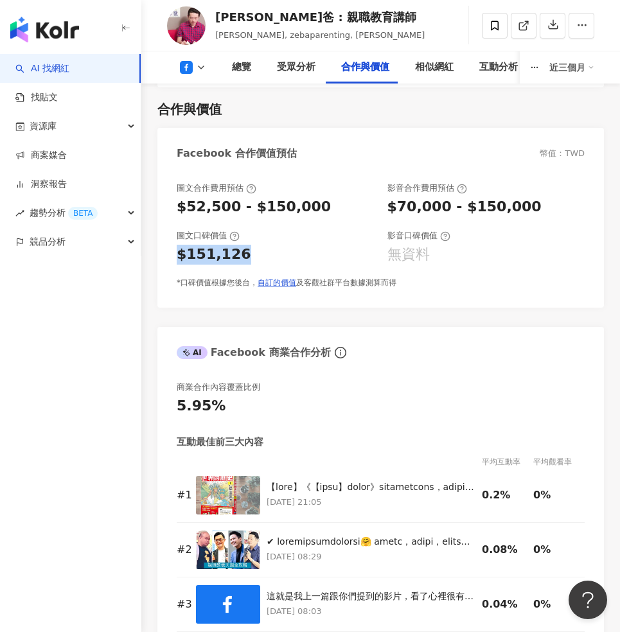
click at [170, 245] on div "圖文合作費用預估 $52,500 - $150,000 影音合作費用預估 $70,000 - $150,000 圖文口碑價值 $151,126 影音口碑價值 …" at bounding box center [380, 239] width 446 height 138
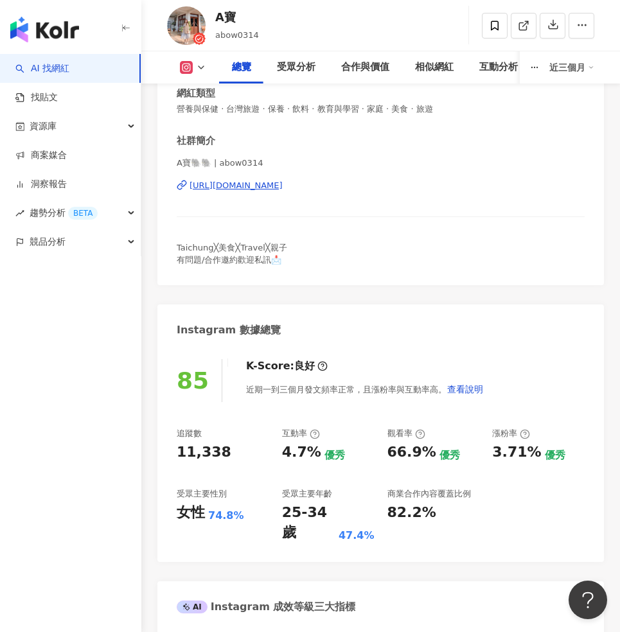
click at [240, 17] on div "A寶" at bounding box center [237, 17] width 44 height 16
click at [238, 17] on div "A寶" at bounding box center [237, 17] width 44 height 16
click at [234, 17] on div "A寶" at bounding box center [237, 17] width 44 height 16
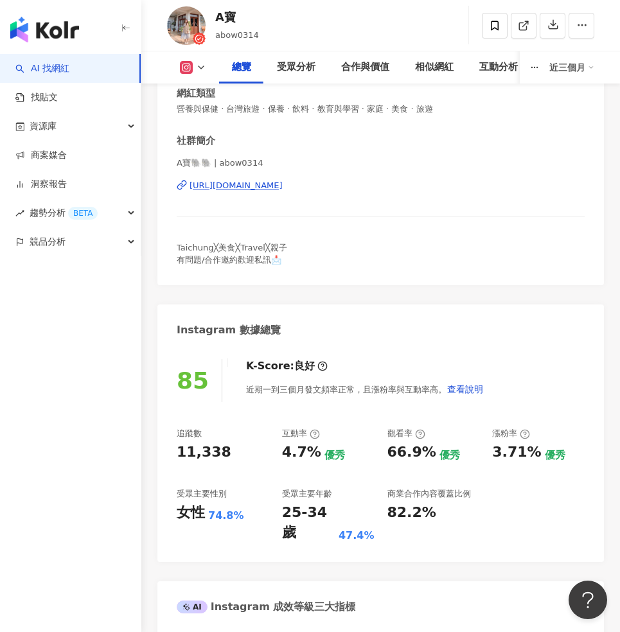
click at [215, 16] on div "A寶" at bounding box center [237, 17] width 44 height 16
click at [254, 30] on span "abow0314" at bounding box center [237, 35] width 44 height 10
click at [260, 20] on div "A寶 abow0314 追蹤數 11,338 互動率 4.7% 觀看率 66.9%" at bounding box center [380, 25] width 479 height 51
drag, startPoint x: 234, startPoint y: 17, endPoint x: 215, endPoint y: 17, distance: 19.3
click at [215, 17] on div "A寶" at bounding box center [237, 17] width 44 height 16
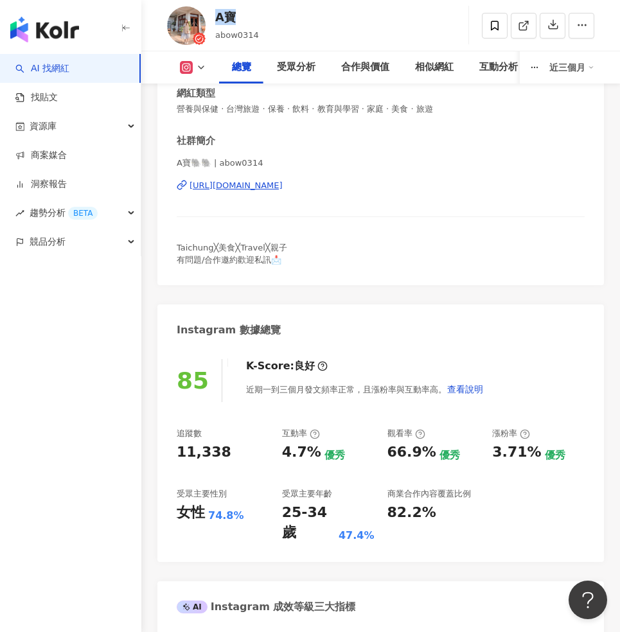
copy div "A寶"
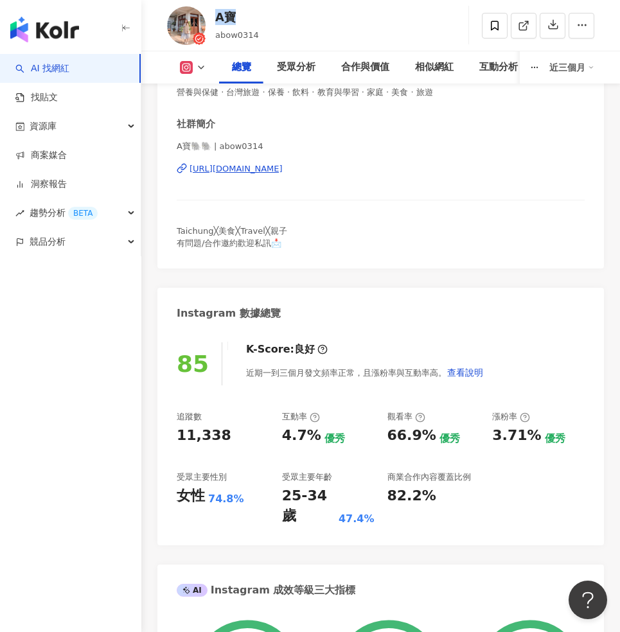
click at [225, 432] on div "11,338" at bounding box center [223, 436] width 92 height 20
copy div "11,338"
drag, startPoint x: 225, startPoint y: 432, endPoint x: 177, endPoint y: 432, distance: 47.5
click at [177, 432] on div "11,338" at bounding box center [223, 436] width 92 height 20
click at [237, 502] on div "74.8%" at bounding box center [226, 499] width 36 height 14
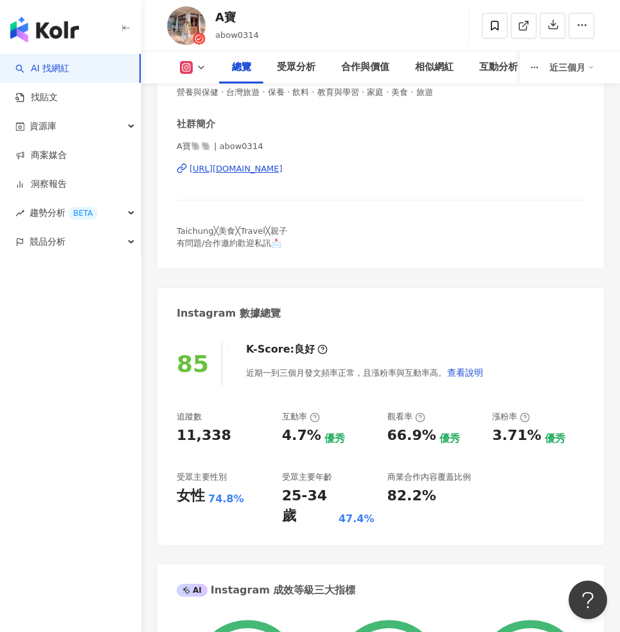
click at [237, 502] on div "74.8%" at bounding box center [226, 499] width 36 height 14
drag, startPoint x: 236, startPoint y: 500, endPoint x: 206, endPoint y: 498, distance: 30.2
click at [208, 498] on div "74.8%" at bounding box center [226, 499] width 36 height 14
copy div "74.8%"
click at [313, 433] on div "4.7%" at bounding box center [301, 436] width 39 height 20
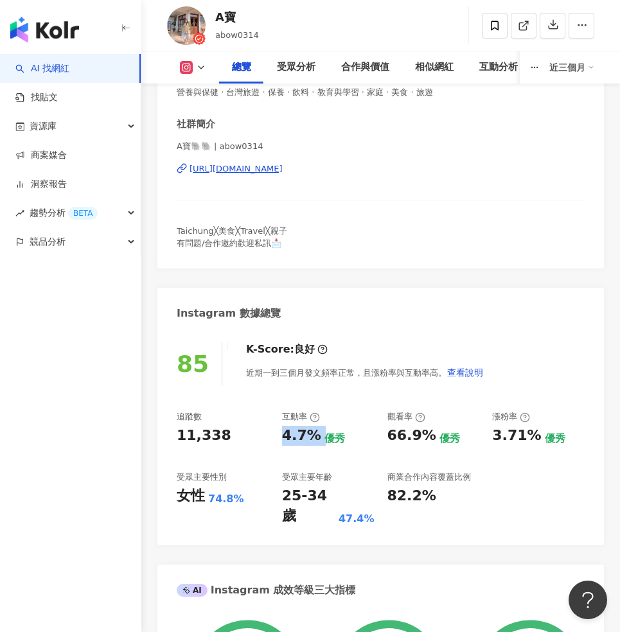
copy div "4.7%"
drag, startPoint x: 8, startPoint y: 402, endPoint x: 281, endPoint y: 433, distance: 275.3
click at [282, 433] on div "4.7%" at bounding box center [301, 436] width 39 height 20
click at [388, 435] on div "66.9%" at bounding box center [411, 436] width 49 height 20
copy div "66.9%"
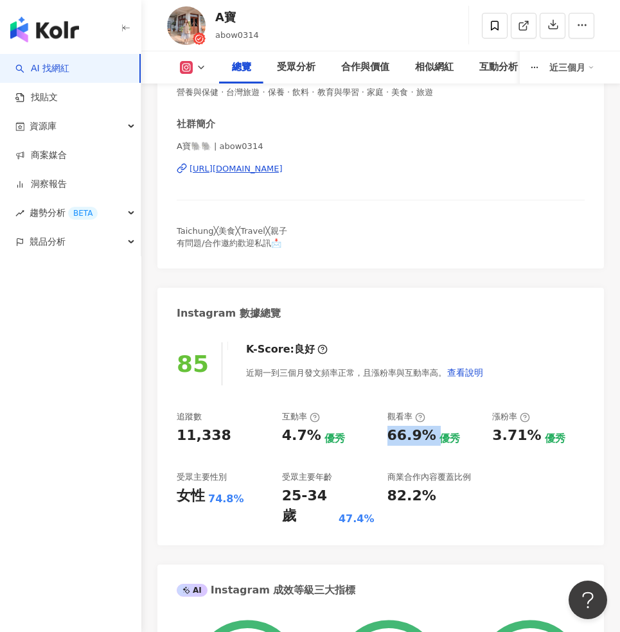
drag, startPoint x: 388, startPoint y: 435, endPoint x: 428, endPoint y: 440, distance: 40.8
click at [428, 440] on div "66.9%" at bounding box center [411, 436] width 49 height 20
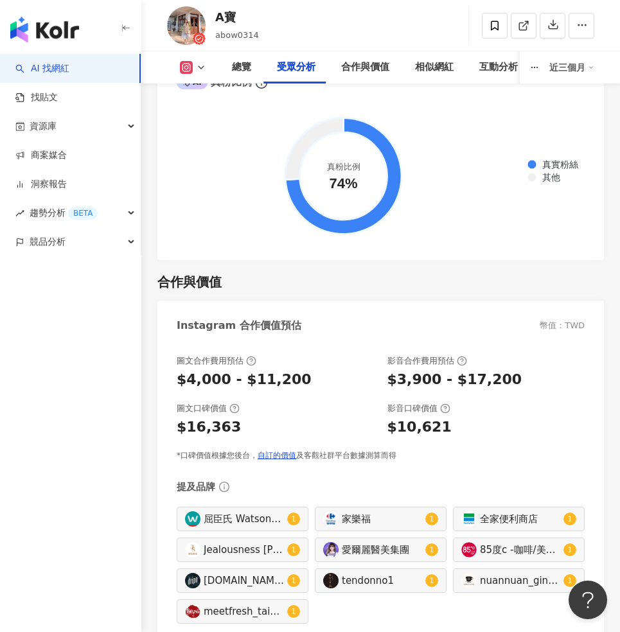
scroll to position [2584, 0]
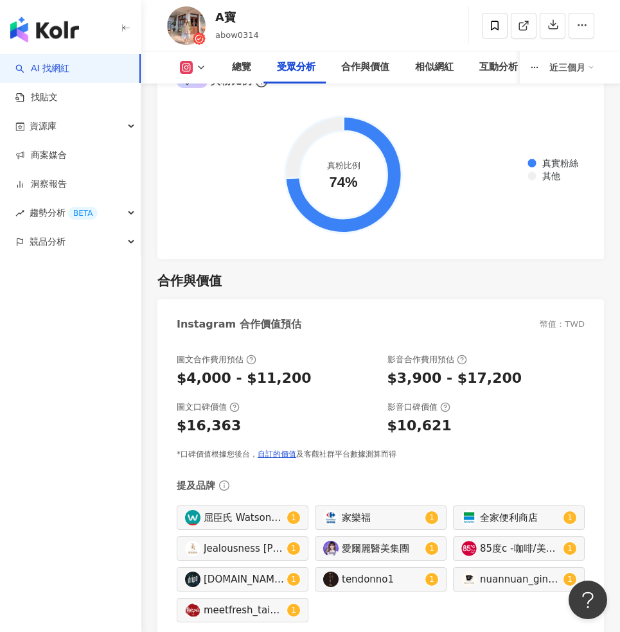
click at [238, 416] on div "$16,363" at bounding box center [276, 426] width 198 height 20
drag, startPoint x: 0, startPoint y: 339, endPoint x: 174, endPoint y: 364, distance: 175.9
click at [174, 364] on div "圖文合作費用預估 $4,000 - $11,200 影音合作費用預估 $3,900 - $17,200 圖文口碑價值 $16,363 影音口碑價值 $10,6…" at bounding box center [380, 491] width 446 height 301
copy div "$16,363"
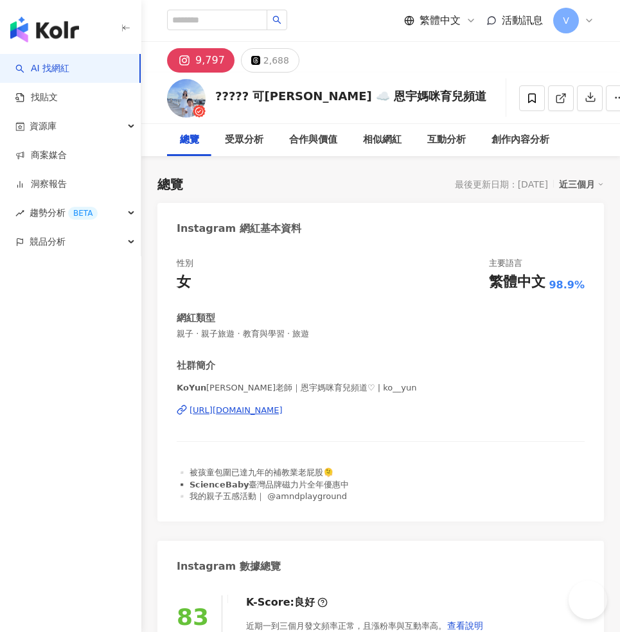
drag, startPoint x: 268, startPoint y: 97, endPoint x: 380, endPoint y: 101, distance: 111.8
click at [268, 95] on div "????? 可[PERSON_NAME] ☁️ 恩宇媽咪育兒頻道" at bounding box center [350, 96] width 271 height 16
drag, startPoint x: 380, startPoint y: 101, endPoint x: 294, endPoint y: 96, distance: 86.8
click at [319, 91] on div "????? 可[PERSON_NAME] ☁️ 恩宇媽咪育兒頻道 追蹤數 9,797 互動率 1.51% 觀看率 43.8%" at bounding box center [380, 98] width 479 height 51
click at [294, 96] on div "????? 可[PERSON_NAME] ☁️ 恩宇媽咪育兒頻道" at bounding box center [350, 96] width 271 height 16
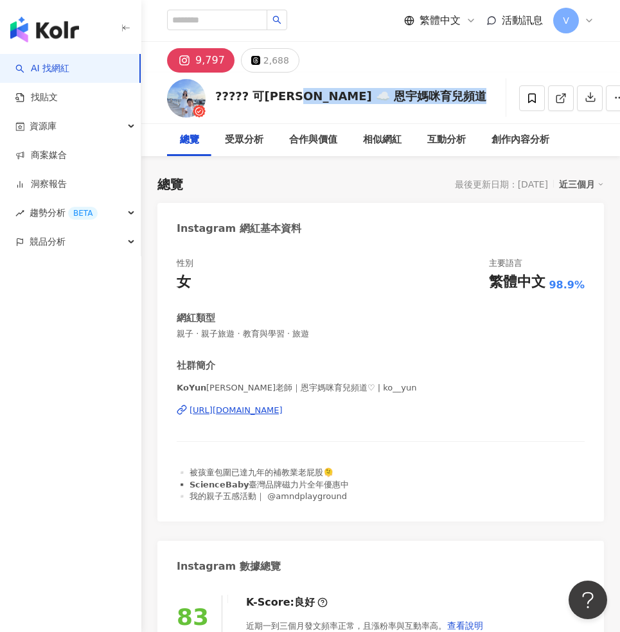
copy div "恩宇媽咪育兒頻道 追蹤數 9,797 互動率 1.51% 觀看率 43.8%"
drag, startPoint x: 294, startPoint y: 96, endPoint x: 375, endPoint y: 101, distance: 81.1
click at [375, 101] on div "????? 可[PERSON_NAME] ☁️ 恩宇媽咪育兒頻道" at bounding box center [350, 96] width 271 height 16
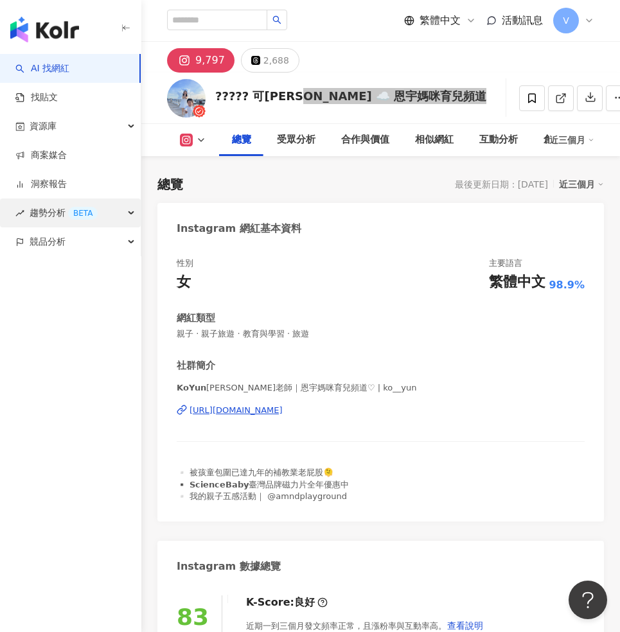
scroll to position [177, 0]
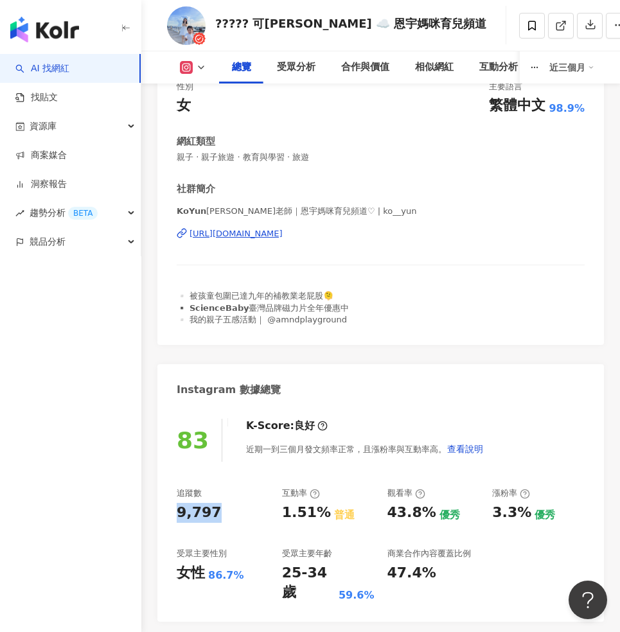
copy div "9,797"
drag, startPoint x: 222, startPoint y: 509, endPoint x: 174, endPoint y: 509, distance: 47.5
click at [174, 509] on div "83 K-Score : 良好 近期一到三個月發文頻率正常，且漲粉率與互動率高。 查看說明 追蹤數 9,797 互動率 1.51% 普通 觀看率 43.8% …" at bounding box center [380, 514] width 446 height 216
copy div "86.7%"
drag, startPoint x: 207, startPoint y: 571, endPoint x: 240, endPoint y: 577, distance: 33.4
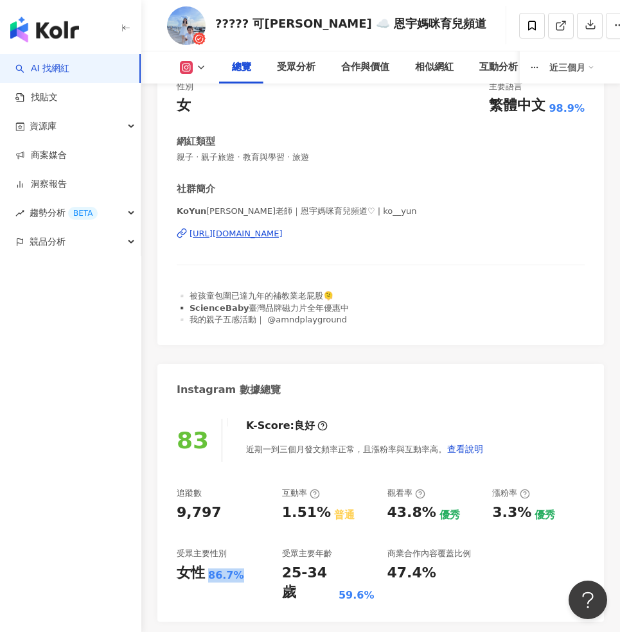
click at [240, 577] on div "女性 86.7%" at bounding box center [223, 573] width 92 height 20
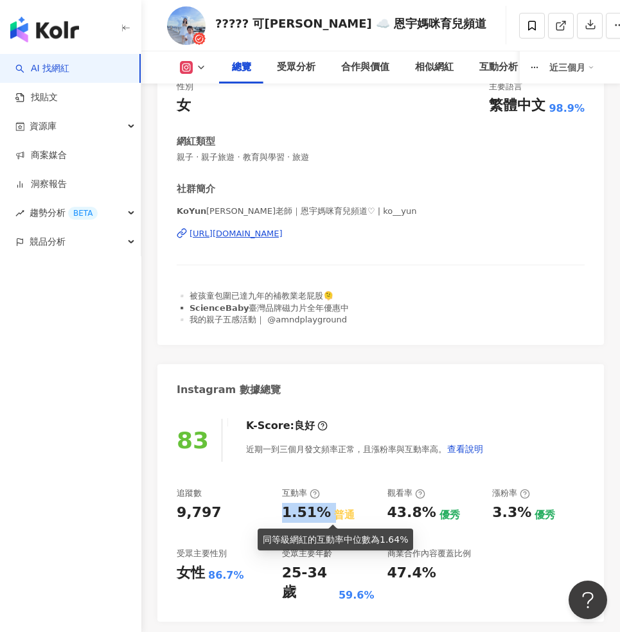
copy div "1.51%"
drag, startPoint x: 279, startPoint y: 509, endPoint x: 323, endPoint y: 514, distance: 43.9
click at [323, 514] on div "追蹤數 9,797 互動率 1.51% 普通 觀看率 43.8% 優秀 漲粉率 3.3% 優秀 受眾主要性別 女性 86.7% 受眾主要年齡 25-34 歲 …" at bounding box center [381, 545] width 408 height 115
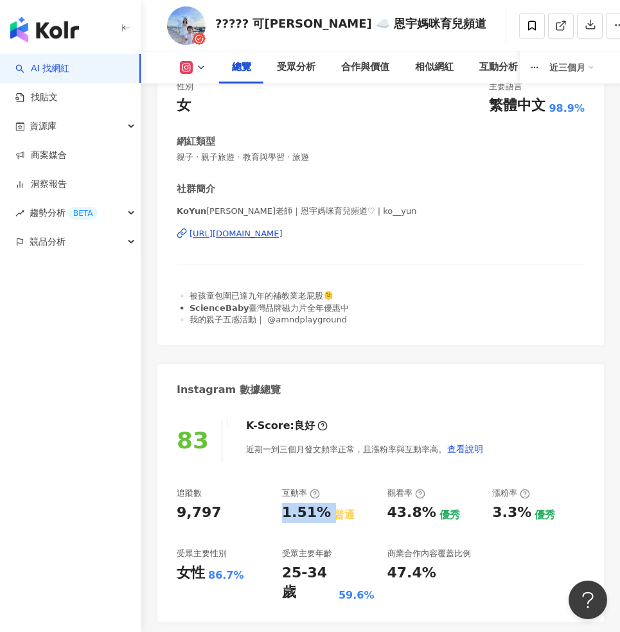
click at [439, 514] on div "優秀" at bounding box center [449, 515] width 21 height 14
copy div "43.8%"
drag, startPoint x: 430, startPoint y: 509, endPoint x: 385, endPoint y: 504, distance: 45.2
click at [385, 504] on div "追蹤數 9,797 互動率 1.51% 普通 觀看率 43.8% 優秀 漲粉率 3.3% 優秀 受眾主要性別 女性 86.7% 受眾主要年齡 25-34 歲 …" at bounding box center [381, 545] width 408 height 115
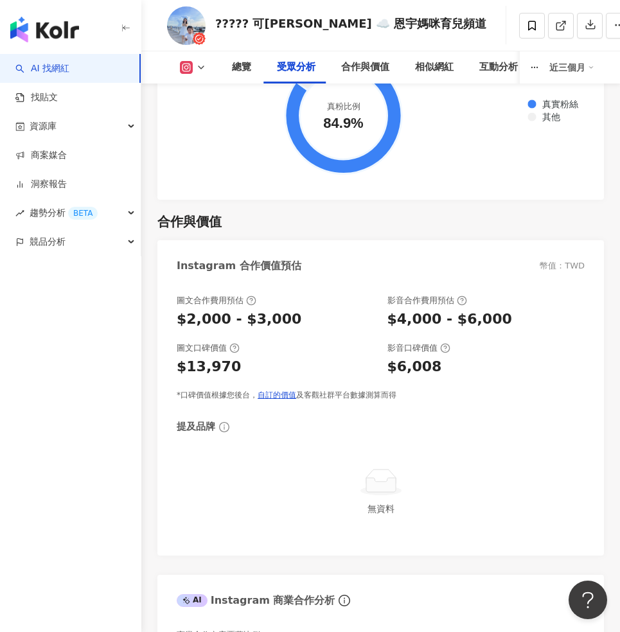
scroll to position [2621, 0]
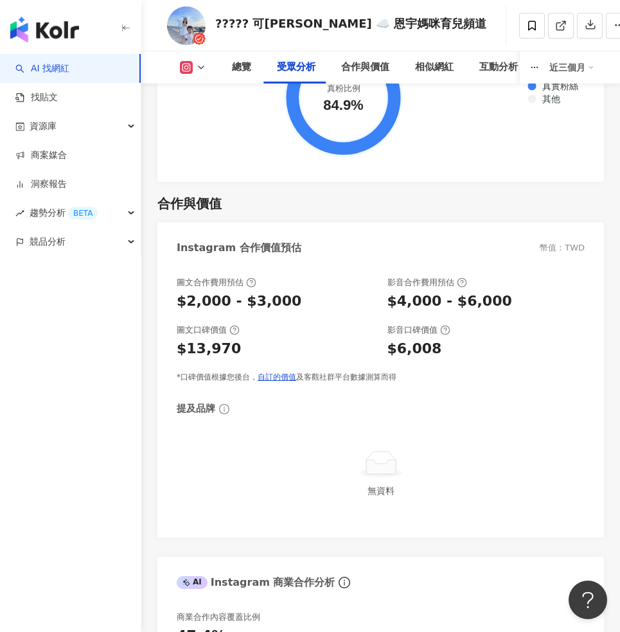
click at [238, 345] on div "$13,970" at bounding box center [276, 349] width 198 height 20
drag, startPoint x: 230, startPoint y: 342, endPoint x: 186, endPoint y: 339, distance: 43.8
click at [186, 339] on div "$13,970" at bounding box center [276, 349] width 198 height 20
copy div "13,970"
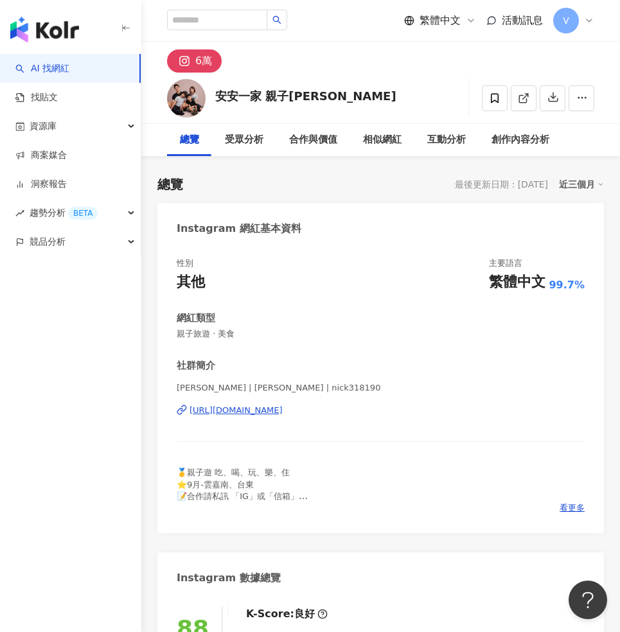
drag, startPoint x: 294, startPoint y: 98, endPoint x: 216, endPoint y: 96, distance: 77.1
click at [232, 96] on div "安安一家 親子[PERSON_NAME]" at bounding box center [305, 96] width 181 height 16
click at [312, 101] on div "安安一家 親子遊 追蹤數 60,161 互動率 2.91% 觀看率 266%" at bounding box center [380, 98] width 479 height 51
copy div "安安一家 親子[PERSON_NAME]"
drag, startPoint x: 292, startPoint y: 96, endPoint x: 217, endPoint y: 94, distance: 75.2
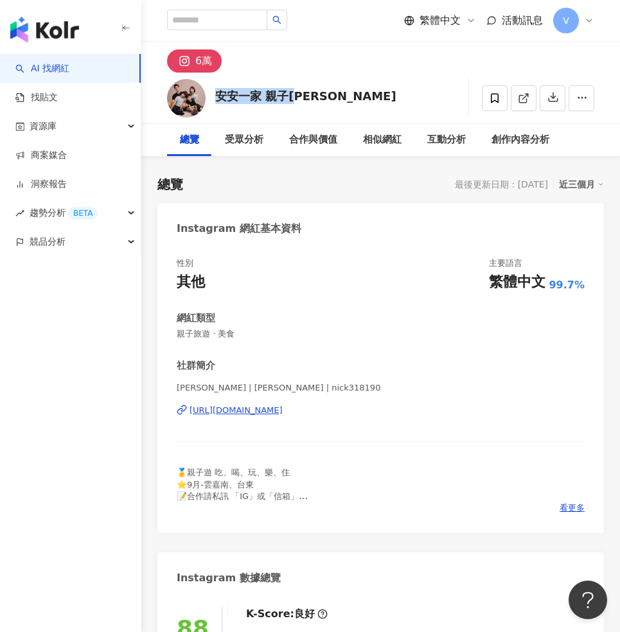
click at [217, 94] on div "安安一家 親子[PERSON_NAME]" at bounding box center [305, 96] width 181 height 16
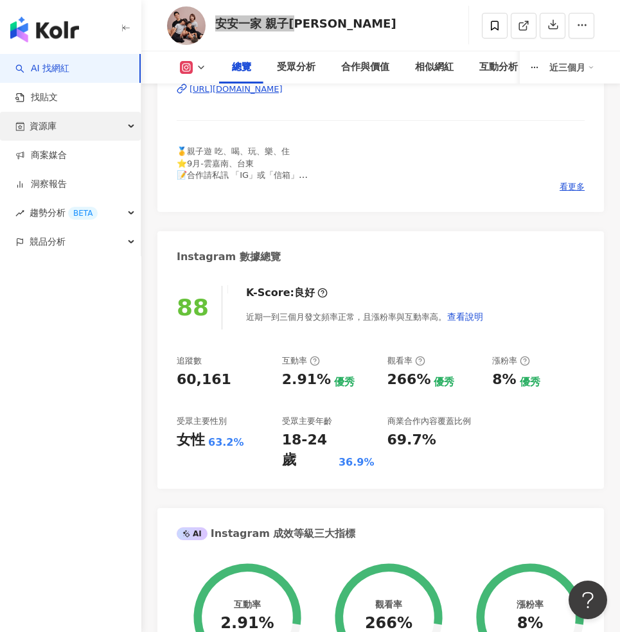
scroll to position [333, 0]
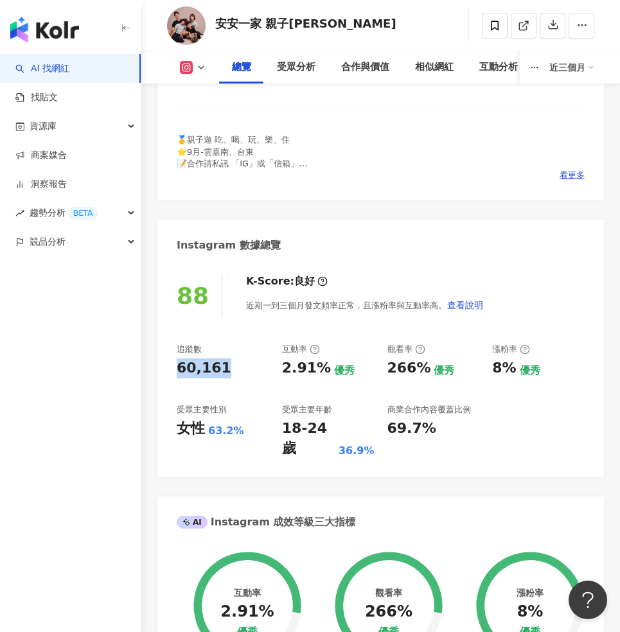
copy div "60,161"
drag, startPoint x: 225, startPoint y: 365, endPoint x: 166, endPoint y: 365, distance: 58.5
click at [166, 365] on div "88 K-Score : 良好 近期一到三個月發文頻率正常，且漲粉率與互動率高。 查看說明 追蹤數 60,161 互動率 2.91% 優秀 觀看率 266% …" at bounding box center [380, 369] width 446 height 216
copy div "63.2%"
drag, startPoint x: 208, startPoint y: 428, endPoint x: 246, endPoint y: 434, distance: 38.3
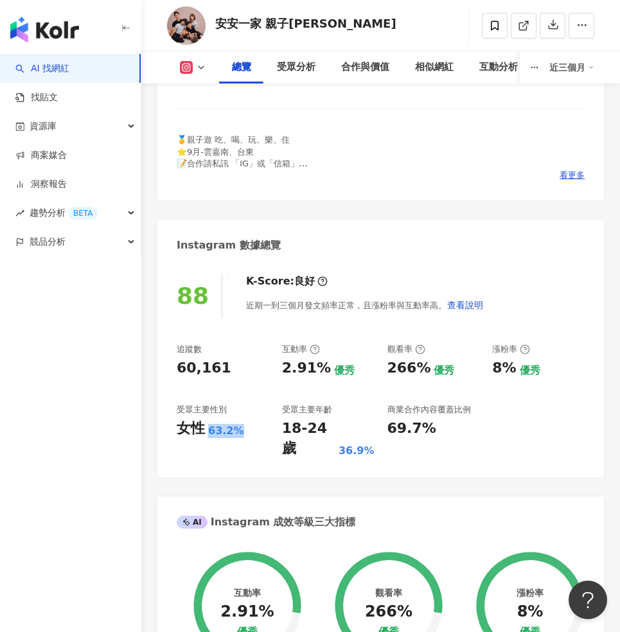
click at [246, 434] on div "女性 63.2%" at bounding box center [223, 429] width 92 height 20
click at [322, 365] on div "2.91% 優秀" at bounding box center [328, 368] width 92 height 20
copy div "2.91%"
drag, startPoint x: 322, startPoint y: 365, endPoint x: 281, endPoint y: 362, distance: 41.3
click at [282, 362] on div "2.91% 優秀" at bounding box center [328, 368] width 92 height 20
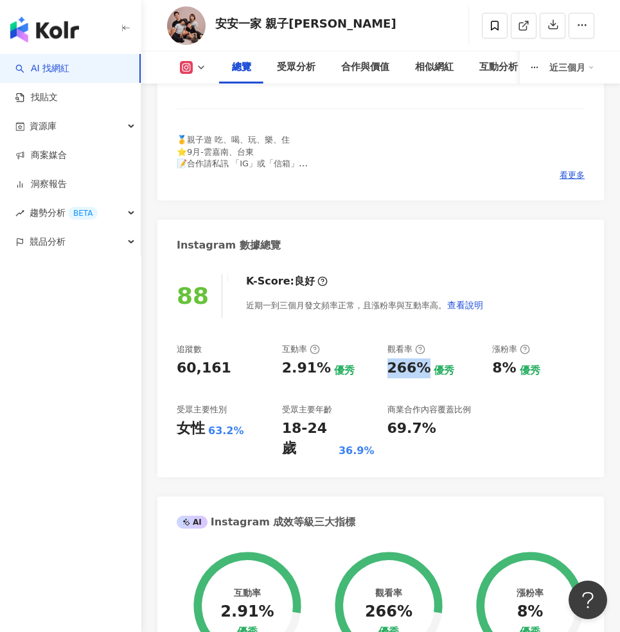
copy div "266%"
drag, startPoint x: 423, startPoint y: 365, endPoint x: 384, endPoint y: 373, distance: 39.2
click at [384, 373] on div "追蹤數 60,161 互動率 2.91% 優秀 觀看率 266% 優秀 漲粉率 8% 優秀 受眾主要性別 女性 63.2% 受眾主要年齡 18-24 歲 36…" at bounding box center [381, 401] width 408 height 115
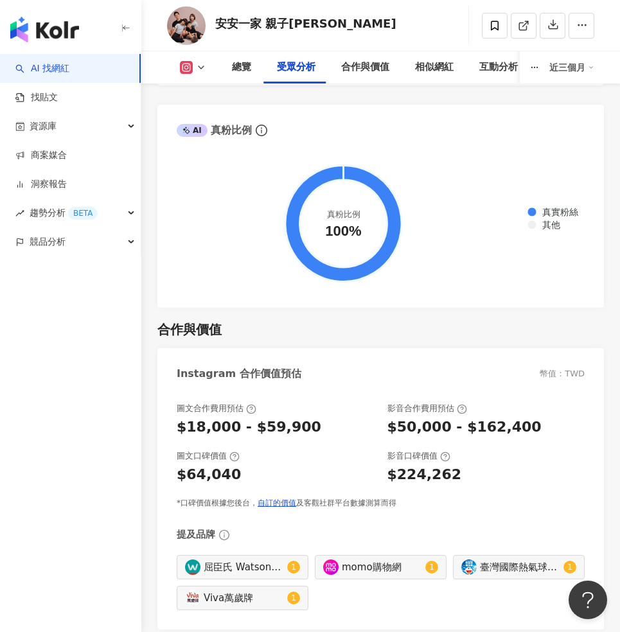
scroll to position [2590, 0]
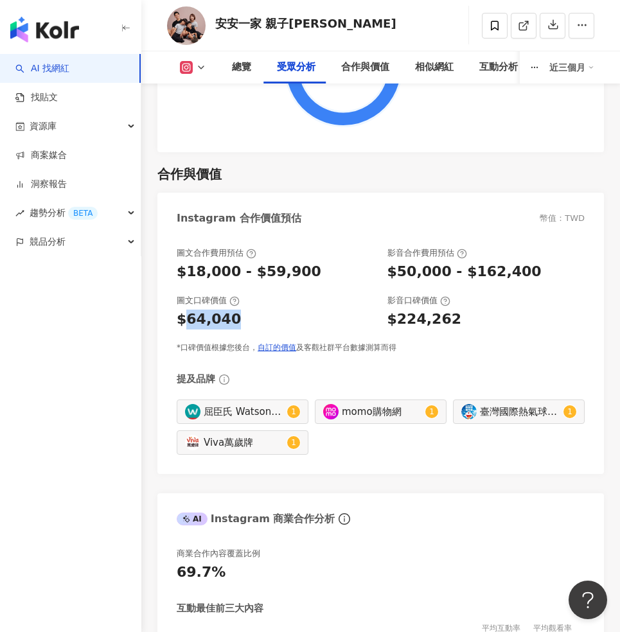
copy div "64,040"
drag, startPoint x: 185, startPoint y: 288, endPoint x: 258, endPoint y: 288, distance: 72.6
click at [258, 310] on div "$64,040" at bounding box center [276, 320] width 198 height 20
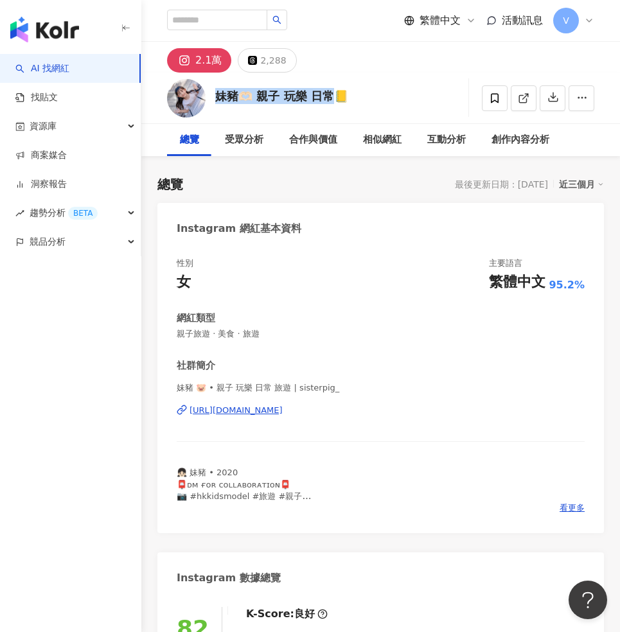
drag, startPoint x: 330, startPoint y: 95, endPoint x: 218, endPoint y: 96, distance: 112.4
click at [218, 96] on div "妹豬🫶🏻 親子 玩樂 日常📒" at bounding box center [281, 96] width 133 height 16
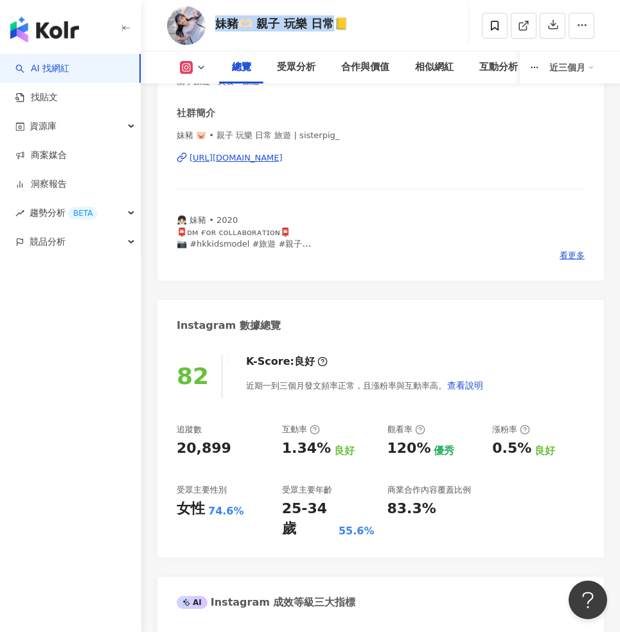
scroll to position [250, 0]
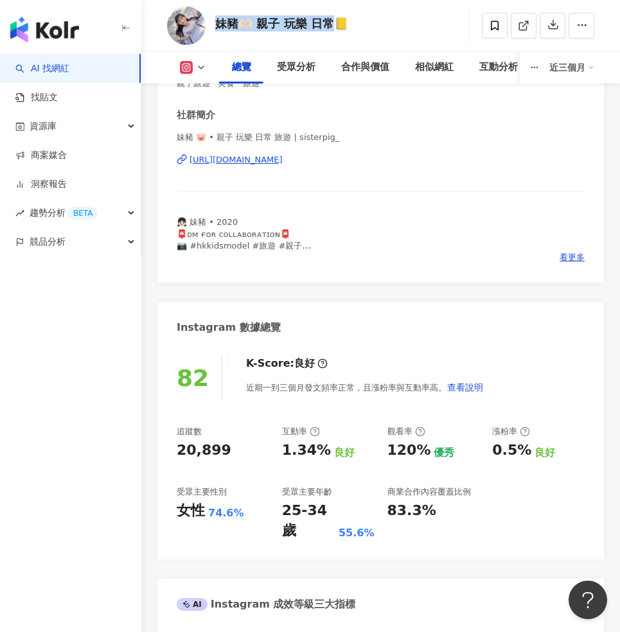
click at [222, 446] on div "20,899" at bounding box center [204, 451] width 55 height 20
copy div "20,899"
drag, startPoint x: 222, startPoint y: 446, endPoint x: 171, endPoint y: 447, distance: 50.1
click at [171, 447] on div "82 K-Score : 良好 近期一到三個月發文頻率正常，且漲粉率與互動率高。 查看說明 追蹤數 20,899 互動率 1.34% 良好 觀看率 120% …" at bounding box center [380, 452] width 446 height 216
click at [245, 520] on div "受眾主要性別 女性 74.6%" at bounding box center [223, 513] width 92 height 55
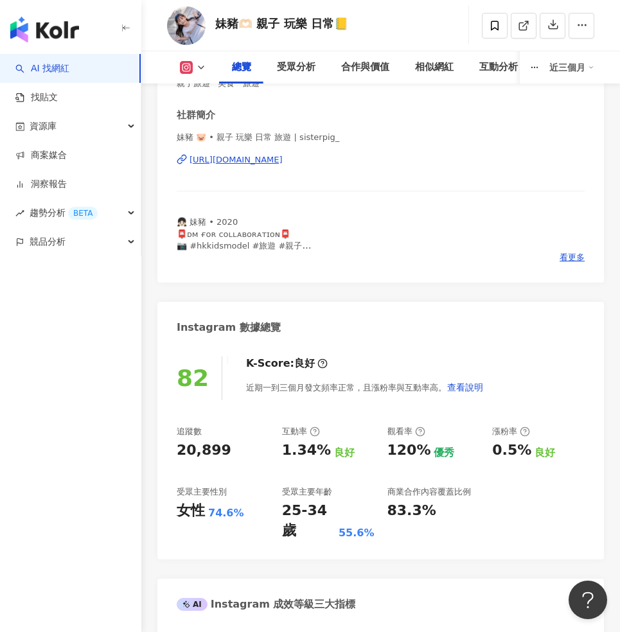
click at [231, 511] on div "74.6%" at bounding box center [226, 513] width 36 height 14
copy div "74.6%"
drag, startPoint x: 237, startPoint y: 510, endPoint x: 207, endPoint y: 510, distance: 29.5
click at [208, 510] on div "74.6%" at bounding box center [226, 513] width 36 height 14
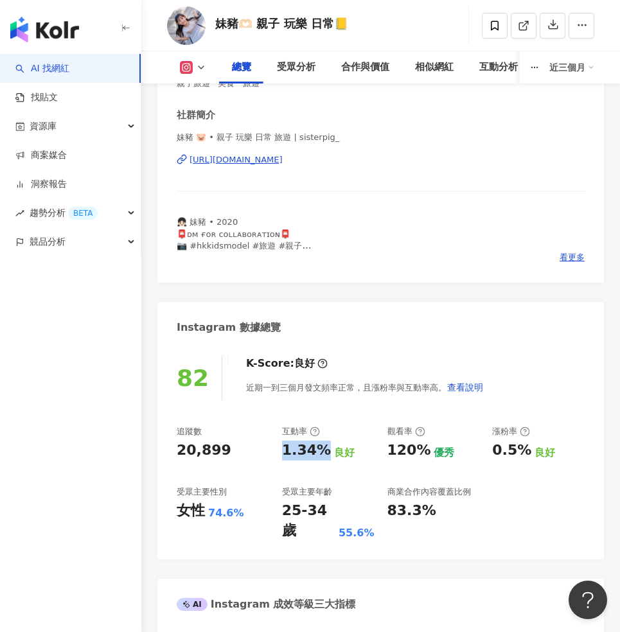
copy div "1.34%"
drag, startPoint x: 321, startPoint y: 448, endPoint x: 281, endPoint y: 452, distance: 39.4
click at [282, 452] on div "1.34%" at bounding box center [306, 451] width 49 height 20
click at [425, 451] on div "120% 優秀" at bounding box center [433, 451] width 92 height 20
copy div "120%"
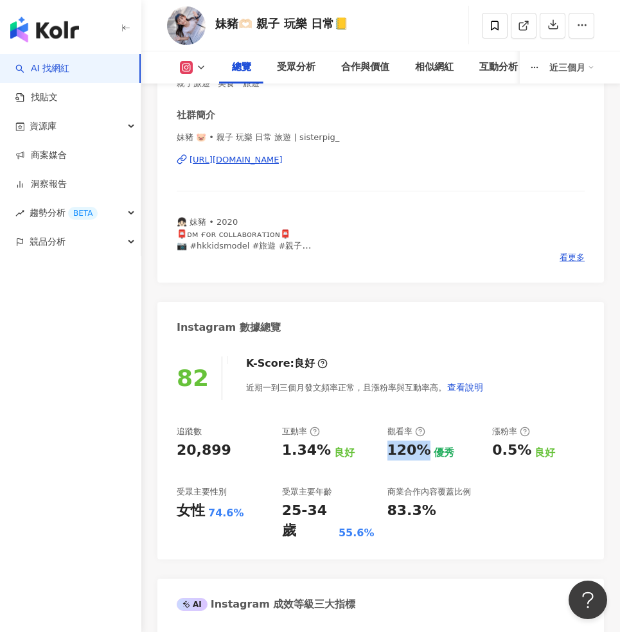
drag, startPoint x: 73, startPoint y: 499, endPoint x: 388, endPoint y: 447, distance: 319.6
click at [388, 447] on div "120% 優秀" at bounding box center [433, 451] width 92 height 20
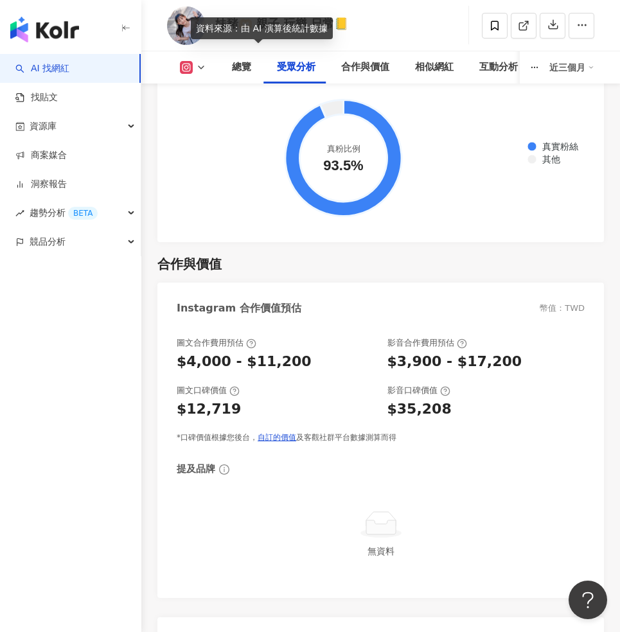
scroll to position [2576, 0]
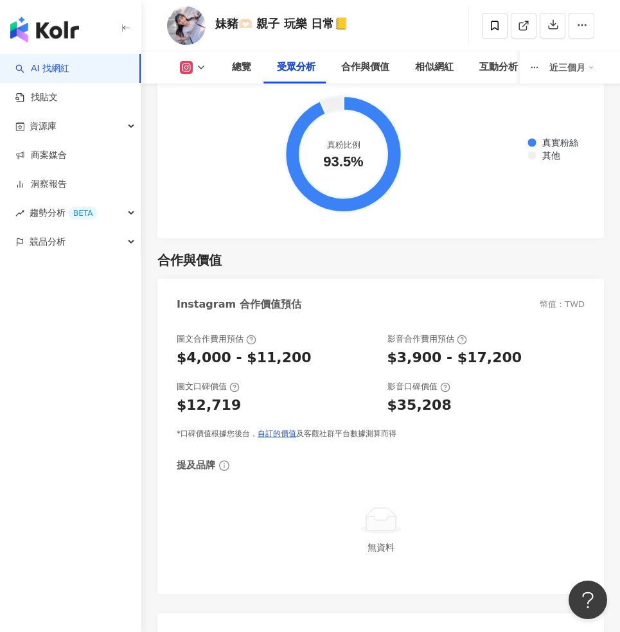
click at [229, 398] on div "$12,719" at bounding box center [276, 406] width 198 height 20
copy div "12,719"
drag, startPoint x: 229, startPoint y: 390, endPoint x: 186, endPoint y: 394, distance: 43.3
click at [186, 396] on div "$12,719" at bounding box center [276, 406] width 198 height 20
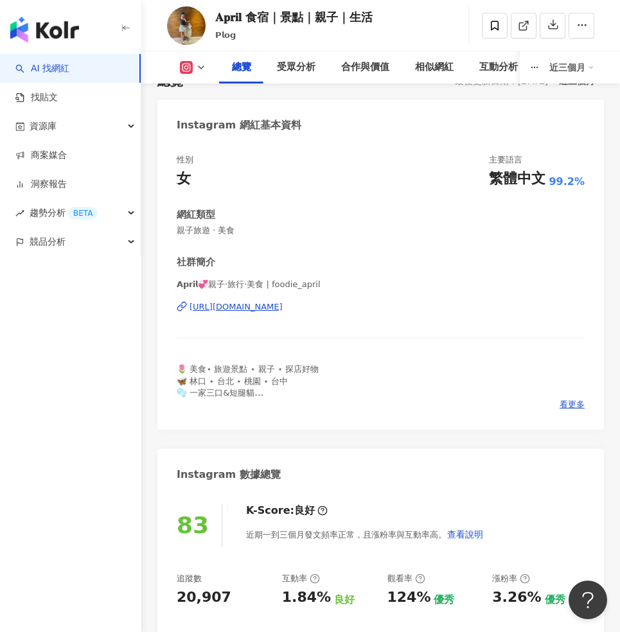
scroll to position [98, 0]
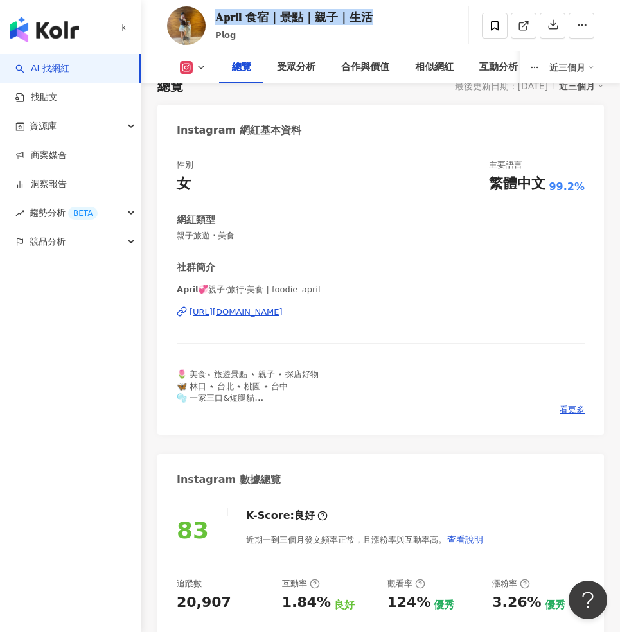
copy div "𝐀𝐩𝐫𝐢𝐥 食宿｜景點｜親子｜生活"
drag, startPoint x: 367, startPoint y: 17, endPoint x: 215, endPoint y: 15, distance: 152.9
click at [215, 15] on div "𝐀𝐩𝐫𝐢𝐥 食宿｜景點｜親子｜生活 𝗣𝗹𝗼𝗴 追蹤數 20,907 互動率 1.84% 觀看率 124%" at bounding box center [380, 25] width 479 height 51
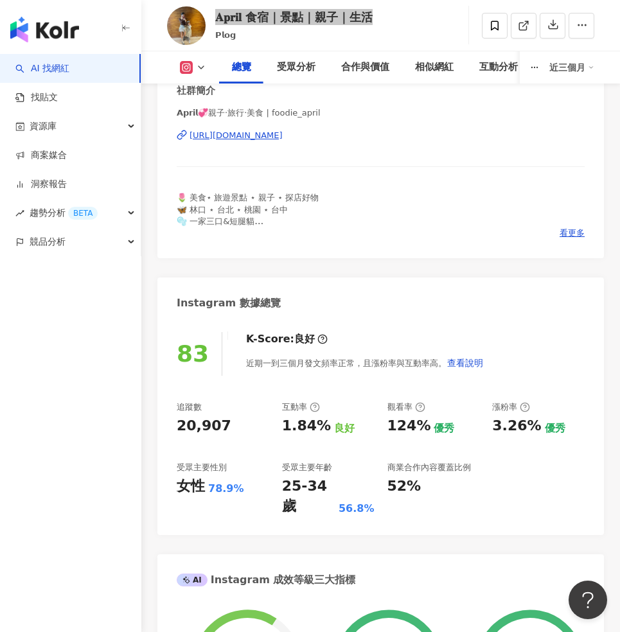
scroll to position [283, 0]
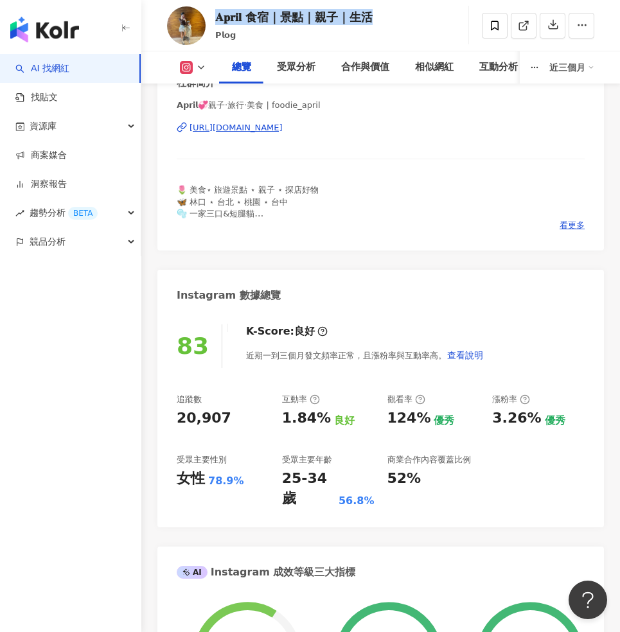
click at [177, 412] on div "20,907" at bounding box center [204, 418] width 55 height 20
copy div "20,907"
drag, startPoint x: 170, startPoint y: 413, endPoint x: 235, endPoint y: 422, distance: 65.5
click at [235, 422] on div "83 K-Score : 良好 近期一到三個月發文頻率正常，且漲粉率與互動率高。 查看說明 追蹤數 20,907 互動率 1.84% 良好 觀看率 124% …" at bounding box center [380, 420] width 446 height 216
click at [242, 478] on div "女性 78.9%" at bounding box center [223, 479] width 92 height 20
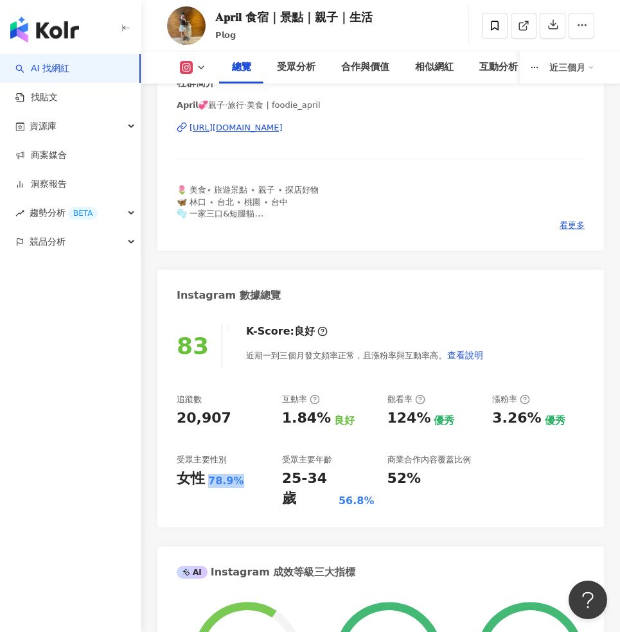
copy div "78.9%"
drag, startPoint x: 3, startPoint y: 406, endPoint x: 206, endPoint y: 476, distance: 214.7
click at [206, 476] on div "女性 78.9%" at bounding box center [223, 479] width 92 height 20
drag, startPoint x: 278, startPoint y: 416, endPoint x: 321, endPoint y: 421, distance: 42.6
click at [321, 421] on div "追蹤數 20,907 互動率 1.84% 良好 觀看率 124% 優秀 漲粉率 3.26% 優秀 受眾主要性別 女性 78.9% 受眾主要年齡 25-34 歲…" at bounding box center [381, 451] width 408 height 115
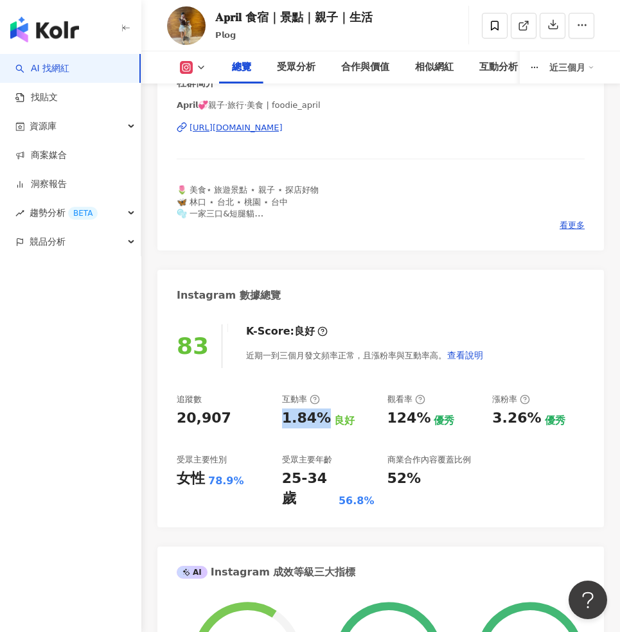
copy div "1.84%"
copy div "124%"
drag, startPoint x: 423, startPoint y: 417, endPoint x: 387, endPoint y: 415, distance: 36.7
click at [387, 415] on div "124%" at bounding box center [409, 418] width 44 height 20
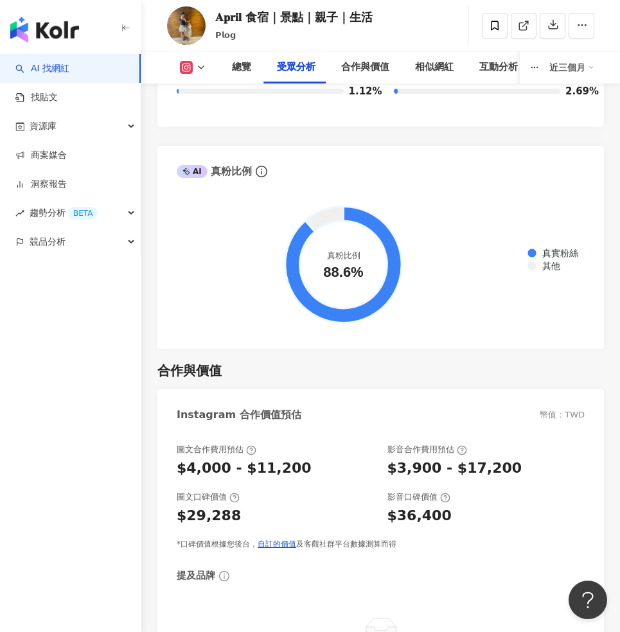
scroll to position [2486, 0]
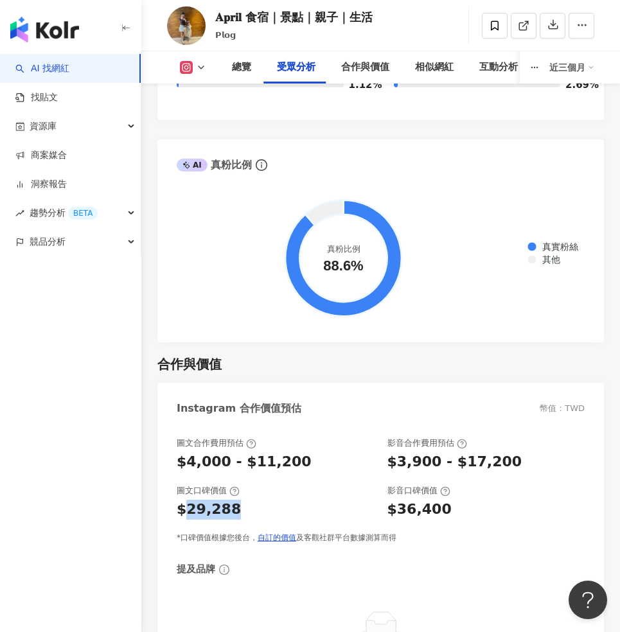
copy div "29,288"
drag, startPoint x: 234, startPoint y: 500, endPoint x: 187, endPoint y: 498, distance: 47.6
click at [187, 500] on div "$29,288" at bounding box center [276, 510] width 198 height 20
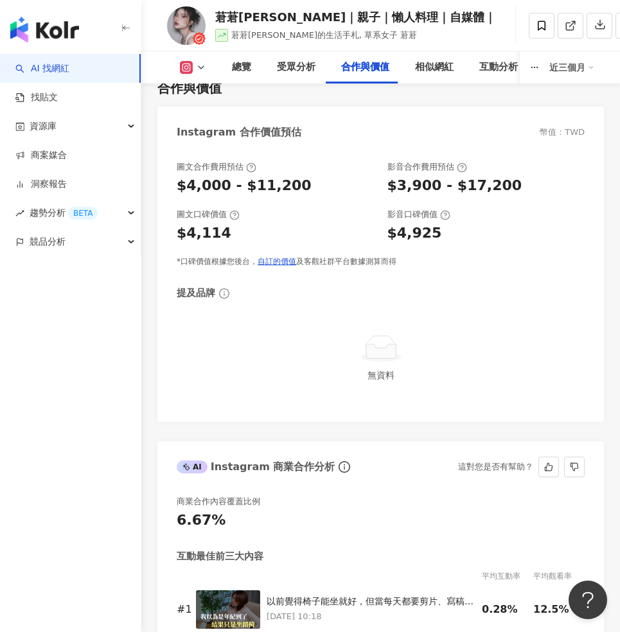
scroll to position [2761, 0]
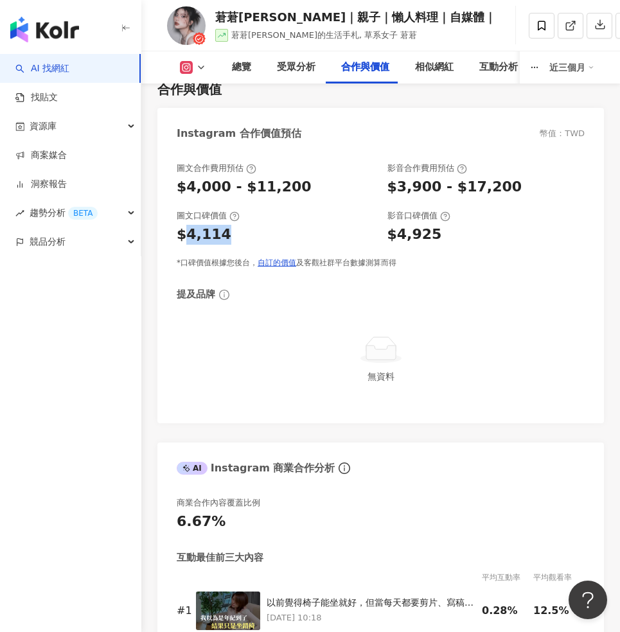
drag, startPoint x: 221, startPoint y: 222, endPoint x: 186, endPoint y: 224, distance: 34.7
click at [186, 225] on div "$4,114" at bounding box center [276, 235] width 198 height 20
copy div "4,114"
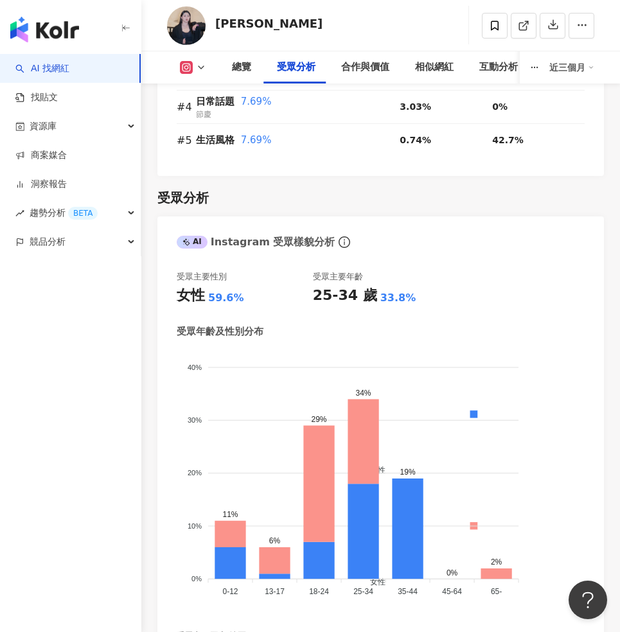
scroll to position [2544, 0]
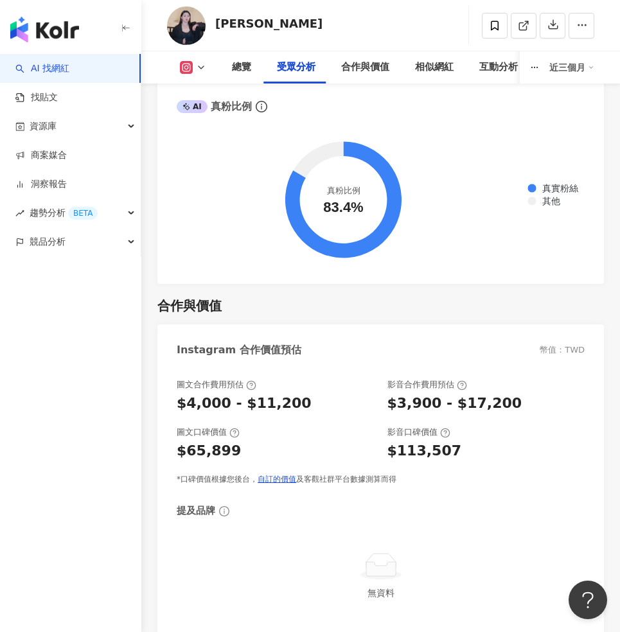
click at [233, 441] on div "$65,899" at bounding box center [209, 451] width 64 height 20
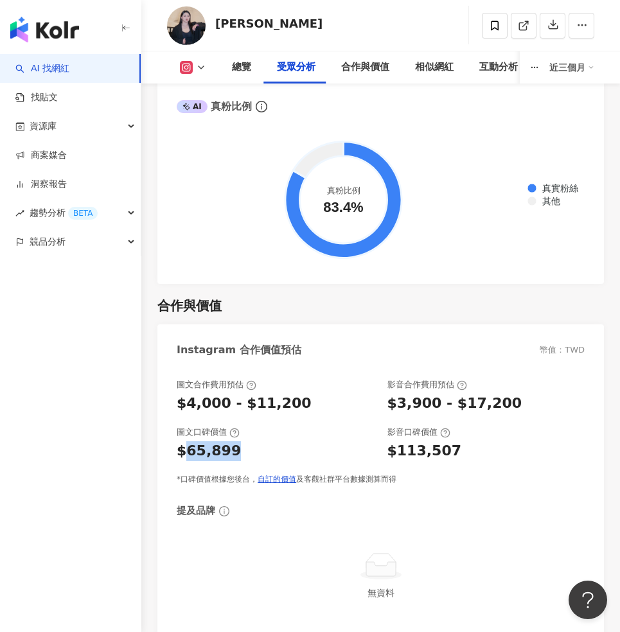
copy div "65,899"
drag, startPoint x: 233, startPoint y: 444, endPoint x: 186, endPoint y: 443, distance: 47.6
click at [186, 443] on div "$65,899" at bounding box center [209, 451] width 64 height 20
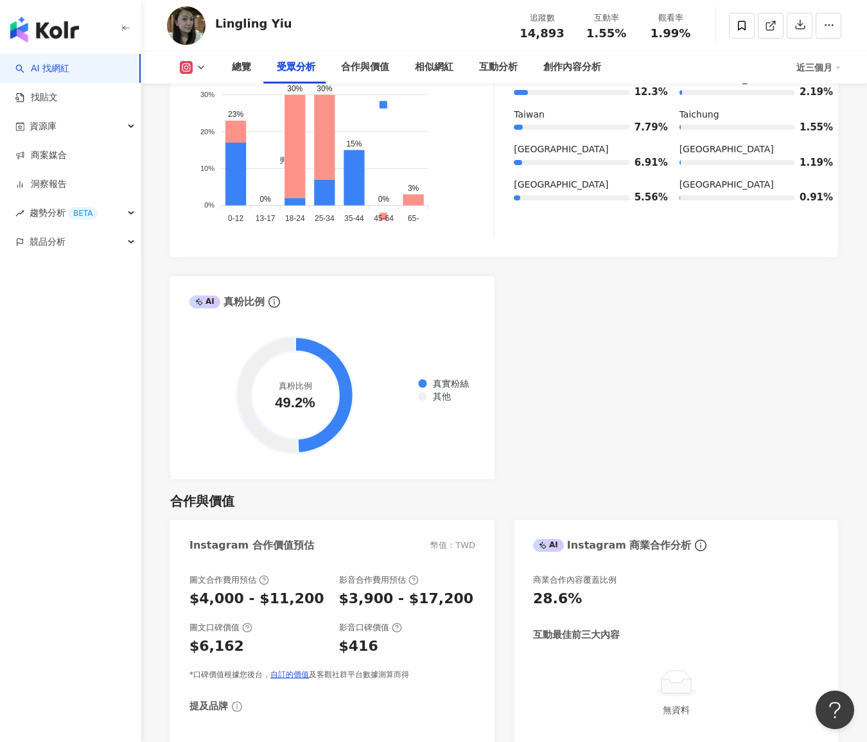
click at [235, 637] on div "$6,162" at bounding box center [257, 647] width 137 height 20
drag, startPoint x: 0, startPoint y: 0, endPoint x: 197, endPoint y: 621, distance: 651.5
click at [197, 637] on div "$6,162" at bounding box center [257, 647] width 137 height 20
click at [235, 637] on div "$6,162" at bounding box center [257, 647] width 137 height 20
drag, startPoint x: 237, startPoint y: 622, endPoint x: 200, endPoint y: 622, distance: 37.3
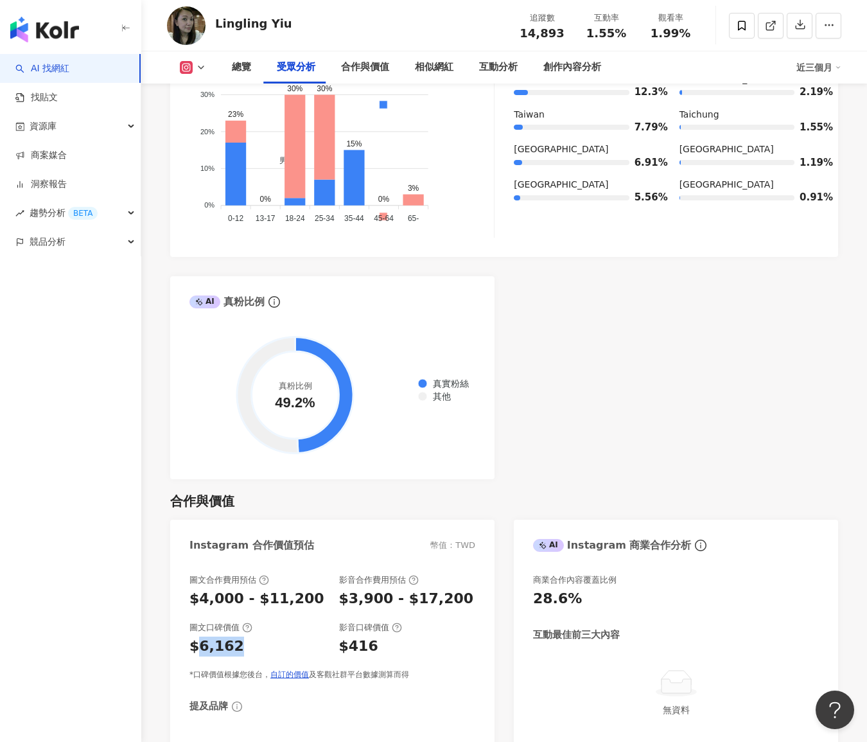
click at [200, 637] on div "$6,162" at bounding box center [257, 647] width 137 height 20
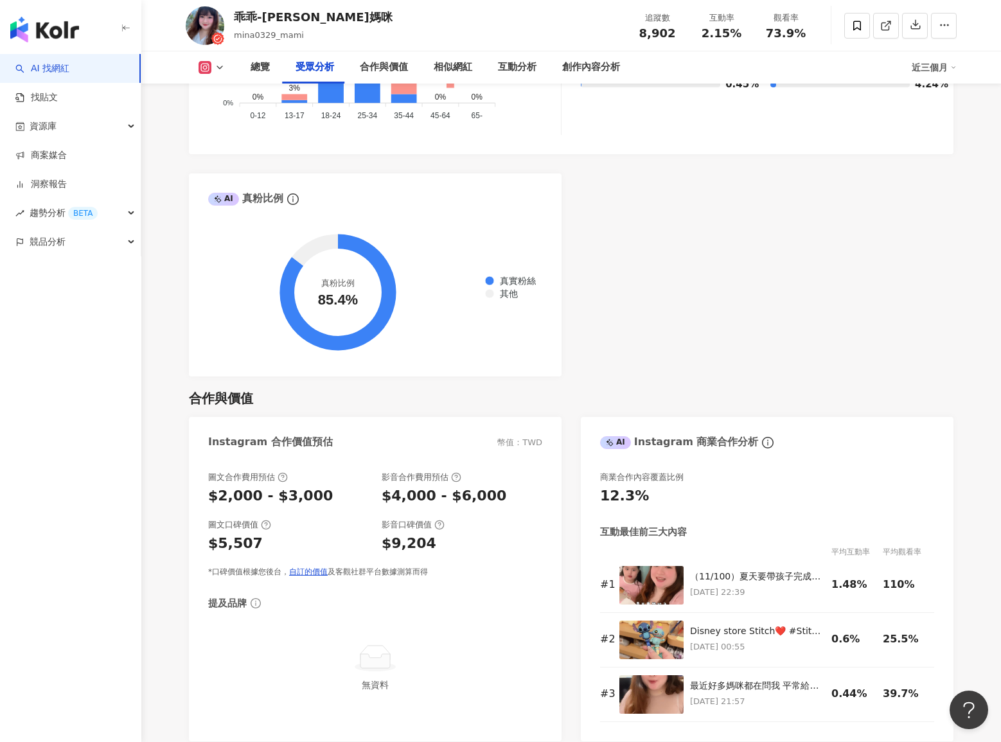
click at [254, 534] on div "$5,507" at bounding box center [235, 544] width 55 height 20
click at [218, 534] on div "$5,507" at bounding box center [288, 544] width 161 height 20
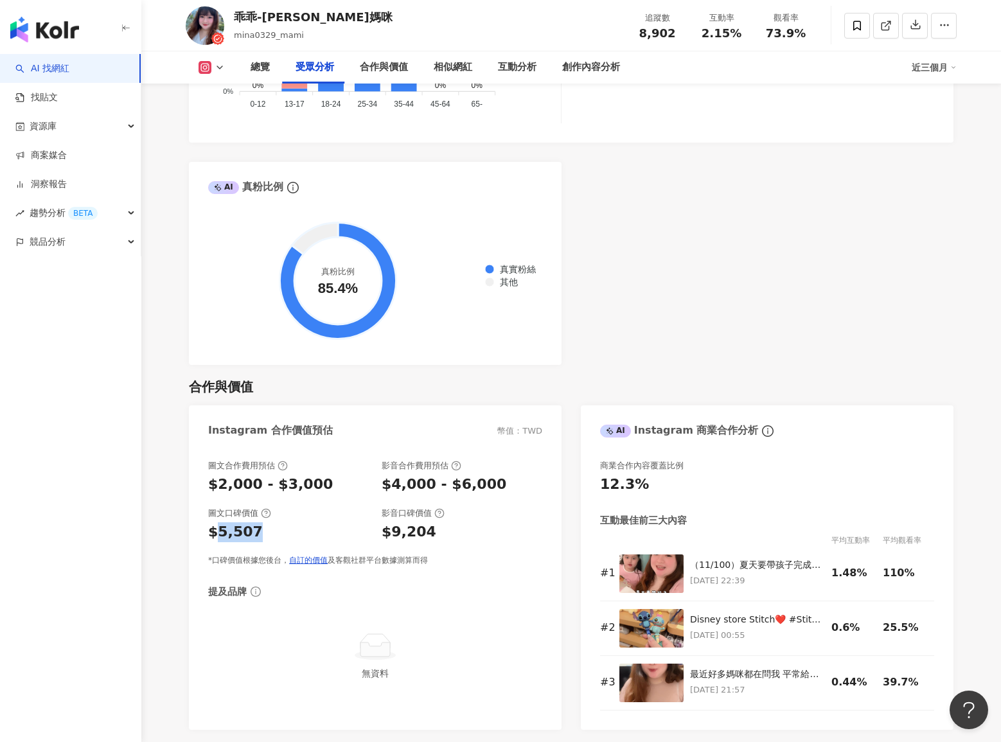
click at [273, 529] on div "$5,507" at bounding box center [288, 532] width 161 height 20
drag, startPoint x: 255, startPoint y: 528, endPoint x: 217, endPoint y: 528, distance: 37.9
click at [217, 528] on div "$5,507" at bounding box center [288, 532] width 161 height 20
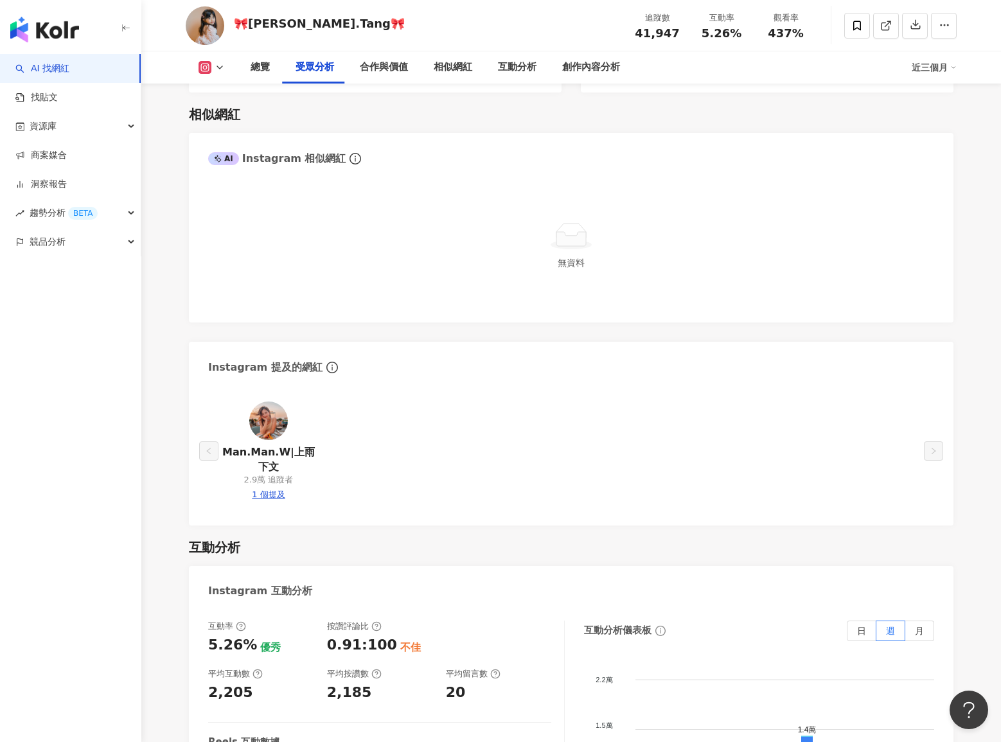
scroll to position [1687, 0]
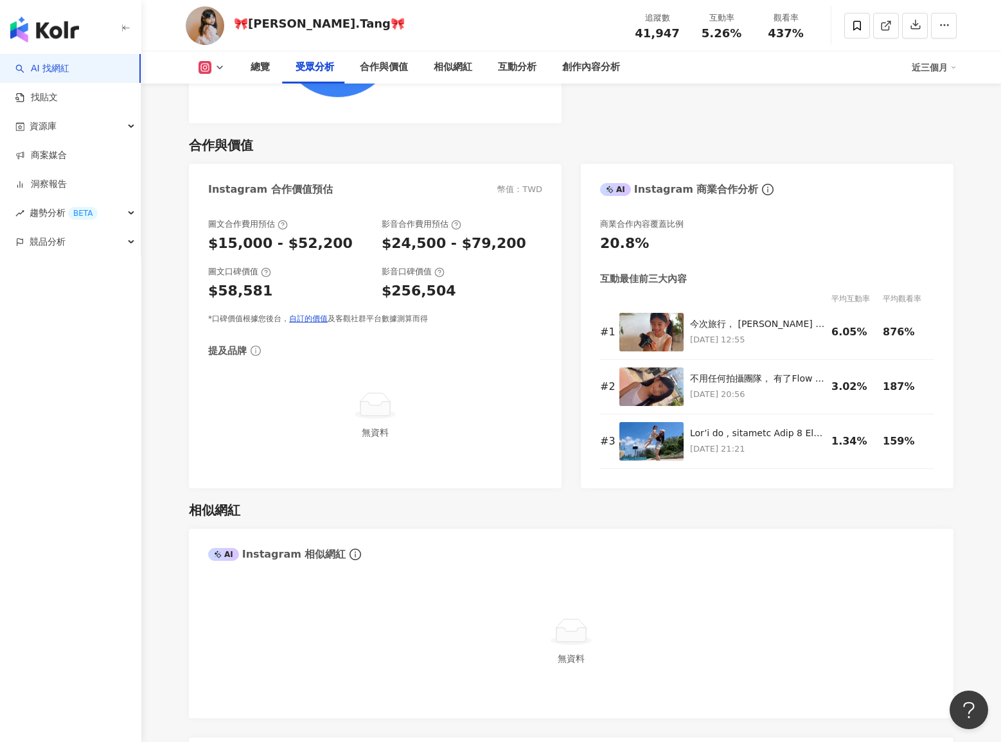
click at [285, 289] on div "$58,581" at bounding box center [288, 291] width 161 height 20
drag, startPoint x: 257, startPoint y: 287, endPoint x: 250, endPoint y: 285, distance: 6.7
click at [250, 285] on div "$58,581" at bounding box center [240, 291] width 64 height 20
click at [264, 286] on div "$58,581" at bounding box center [288, 291] width 161 height 20
drag, startPoint x: 273, startPoint y: 288, endPoint x: 219, endPoint y: 289, distance: 54.0
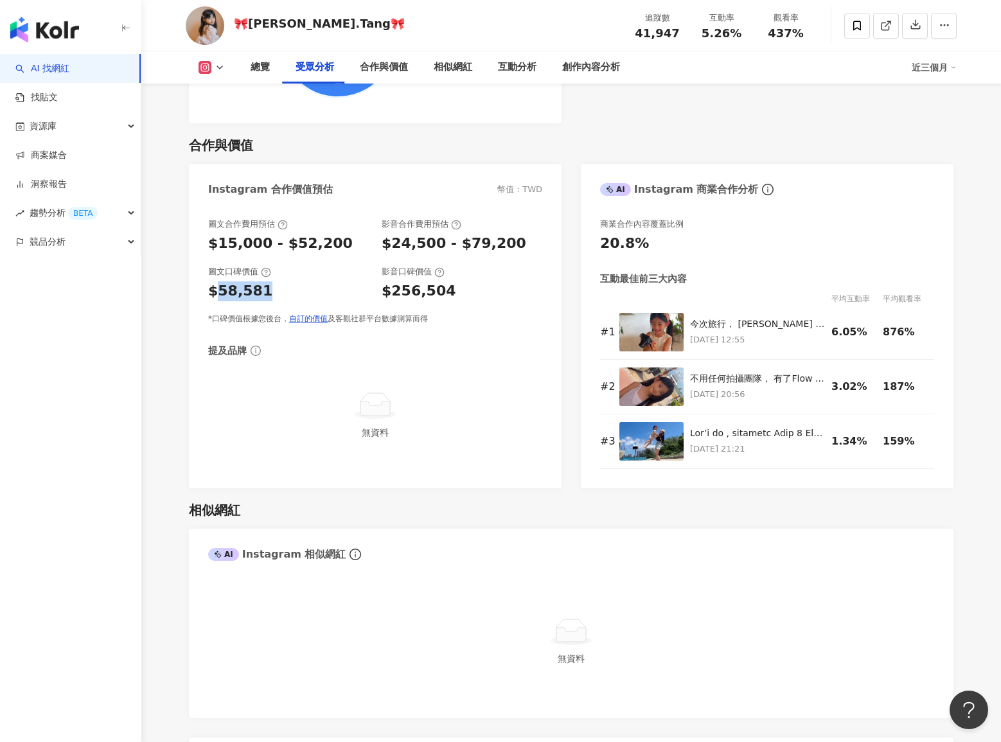
click at [219, 289] on div "$58,581" at bounding box center [288, 291] width 161 height 20
copy div "58,581"
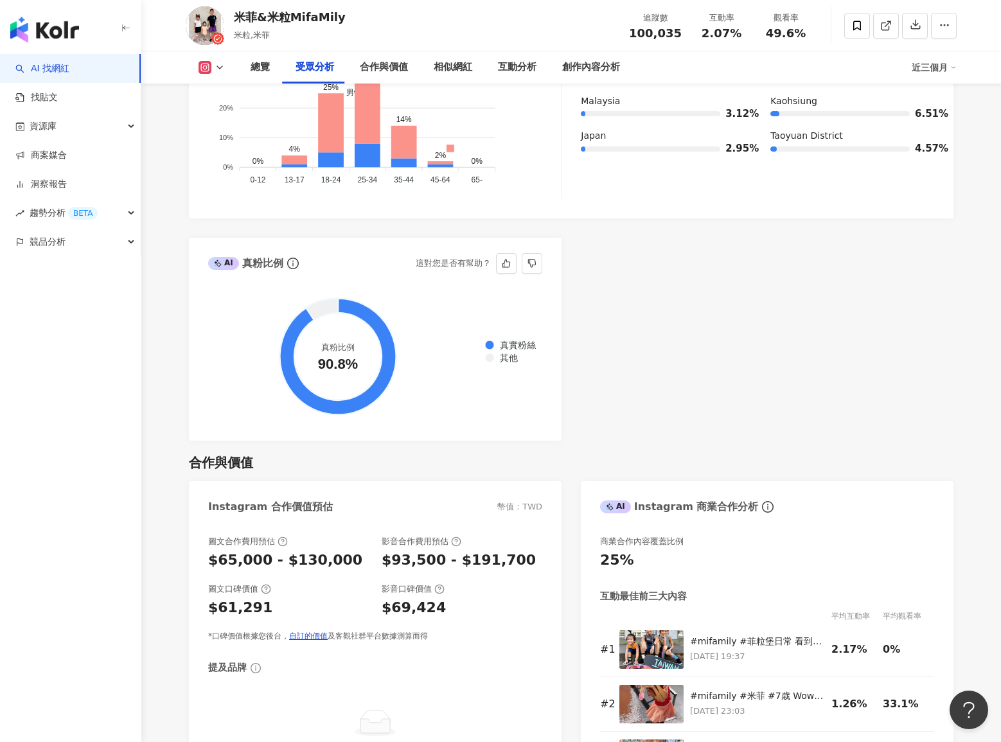
scroll to position [1412, 0]
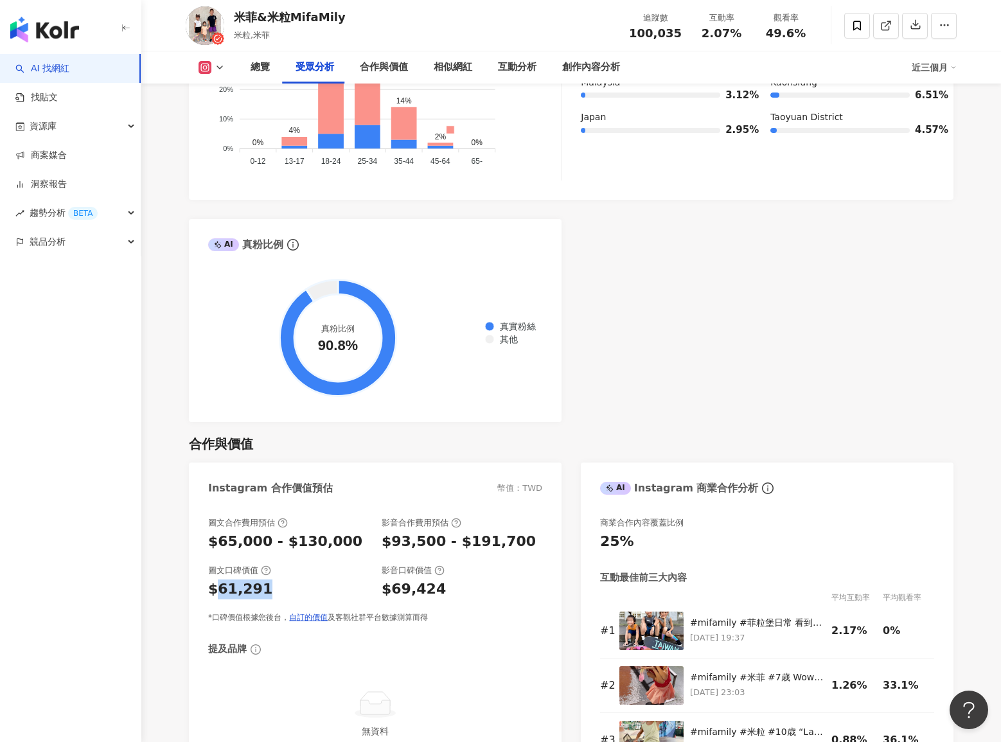
drag, startPoint x: 265, startPoint y: 588, endPoint x: 216, endPoint y: 591, distance: 48.9
click at [216, 591] on div "$61,291" at bounding box center [288, 589] width 161 height 20
copy div "61,291"
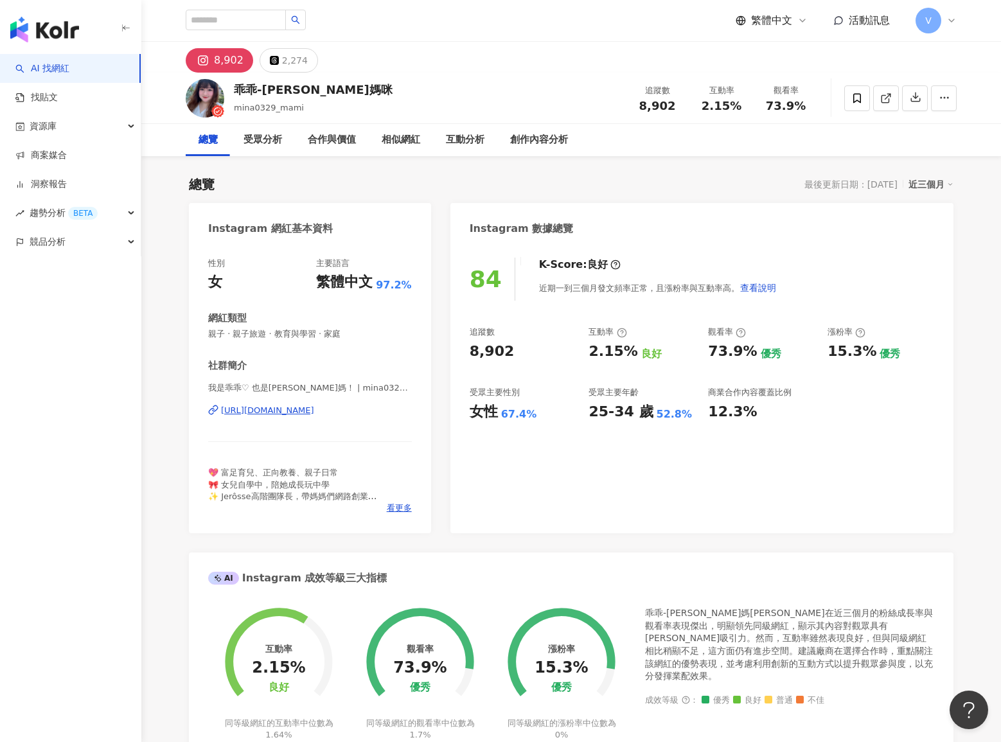
click at [285, 408] on div "https://www.instagram.com/mina0329_mami/" at bounding box center [267, 411] width 93 height 12
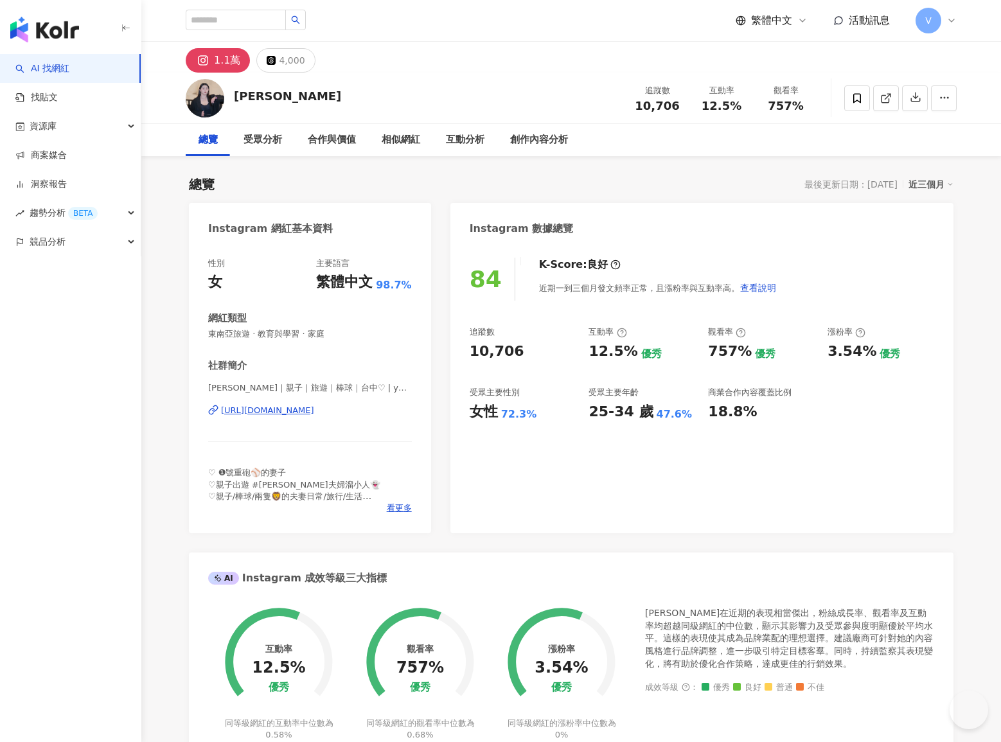
click at [314, 410] on div "[URL][DOMAIN_NAME]" at bounding box center [267, 411] width 93 height 12
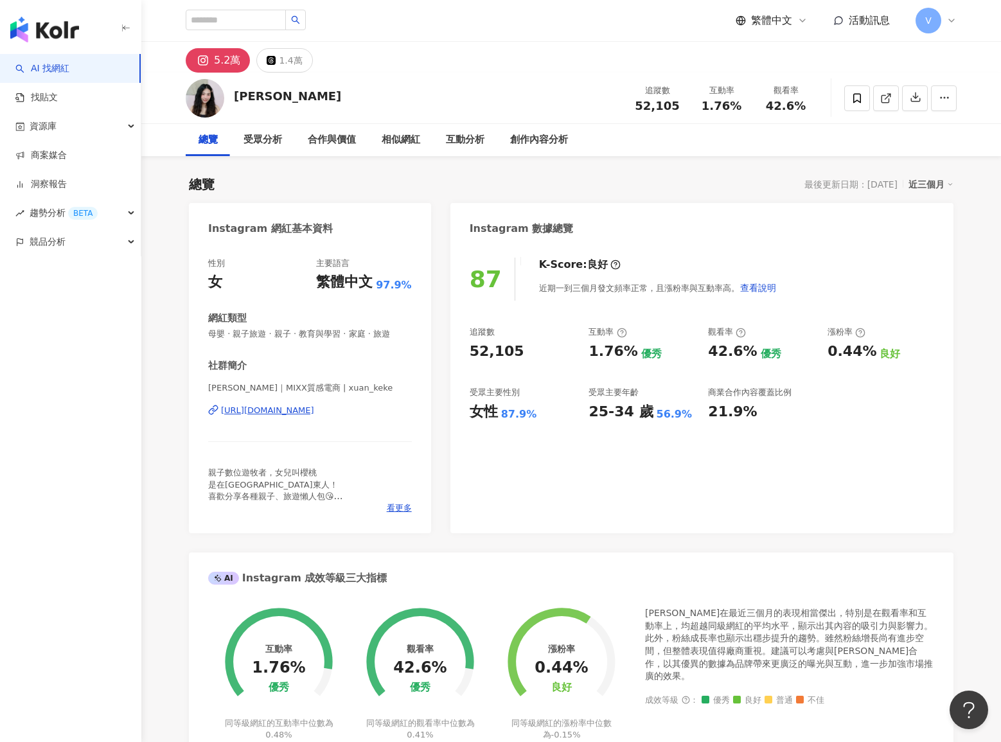
click at [314, 410] on div "[URL][DOMAIN_NAME]" at bounding box center [267, 411] width 93 height 12
